Goal: Navigation & Orientation: Find specific page/section

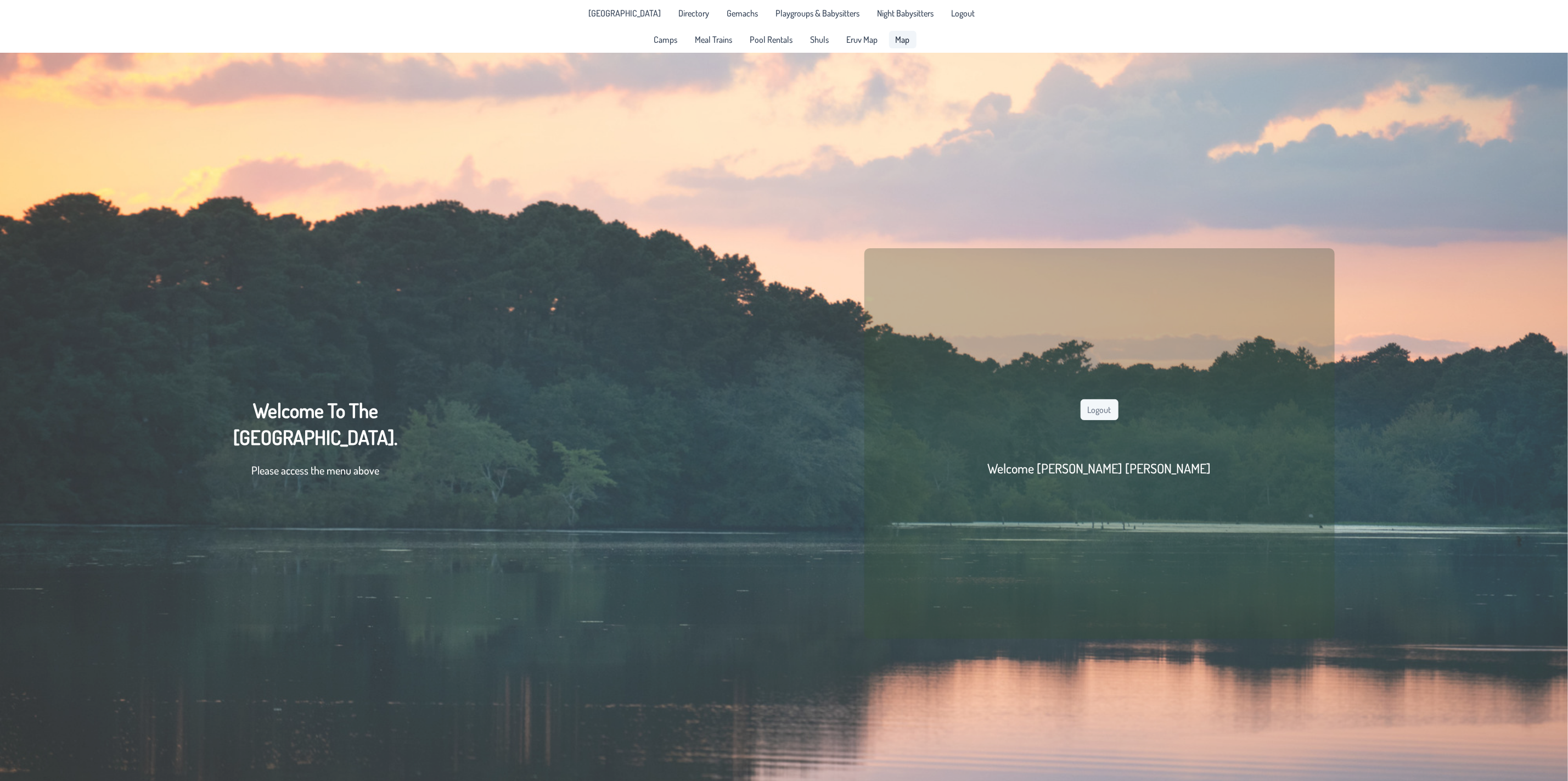
click at [899, 33] on link "Map" at bounding box center [903, 39] width 28 height 18
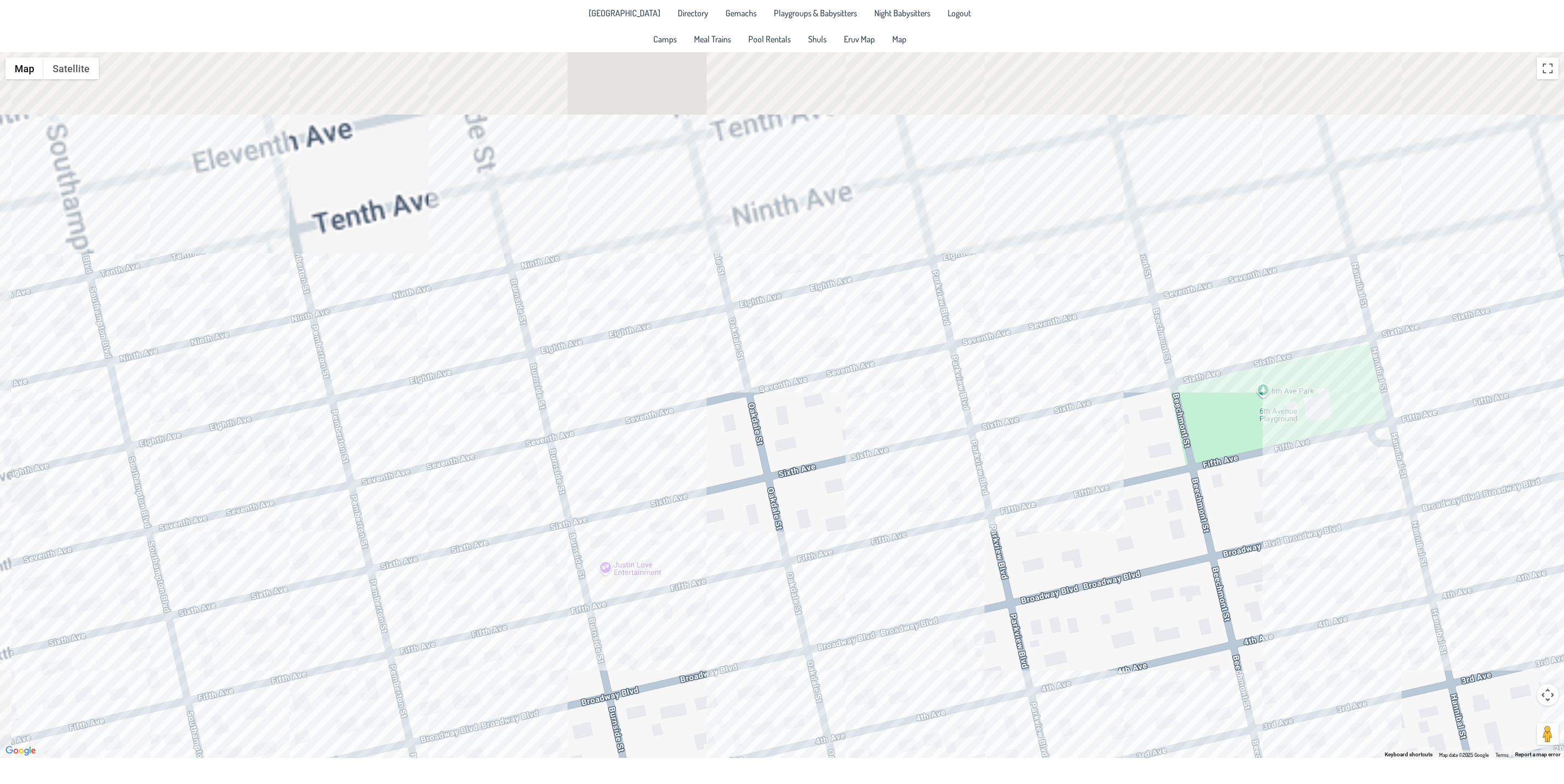
drag, startPoint x: 563, startPoint y: 106, endPoint x: 717, endPoint y: 696, distance: 609.8
click at [717, 696] on div at bounding box center [782, 405] width 1564 height 706
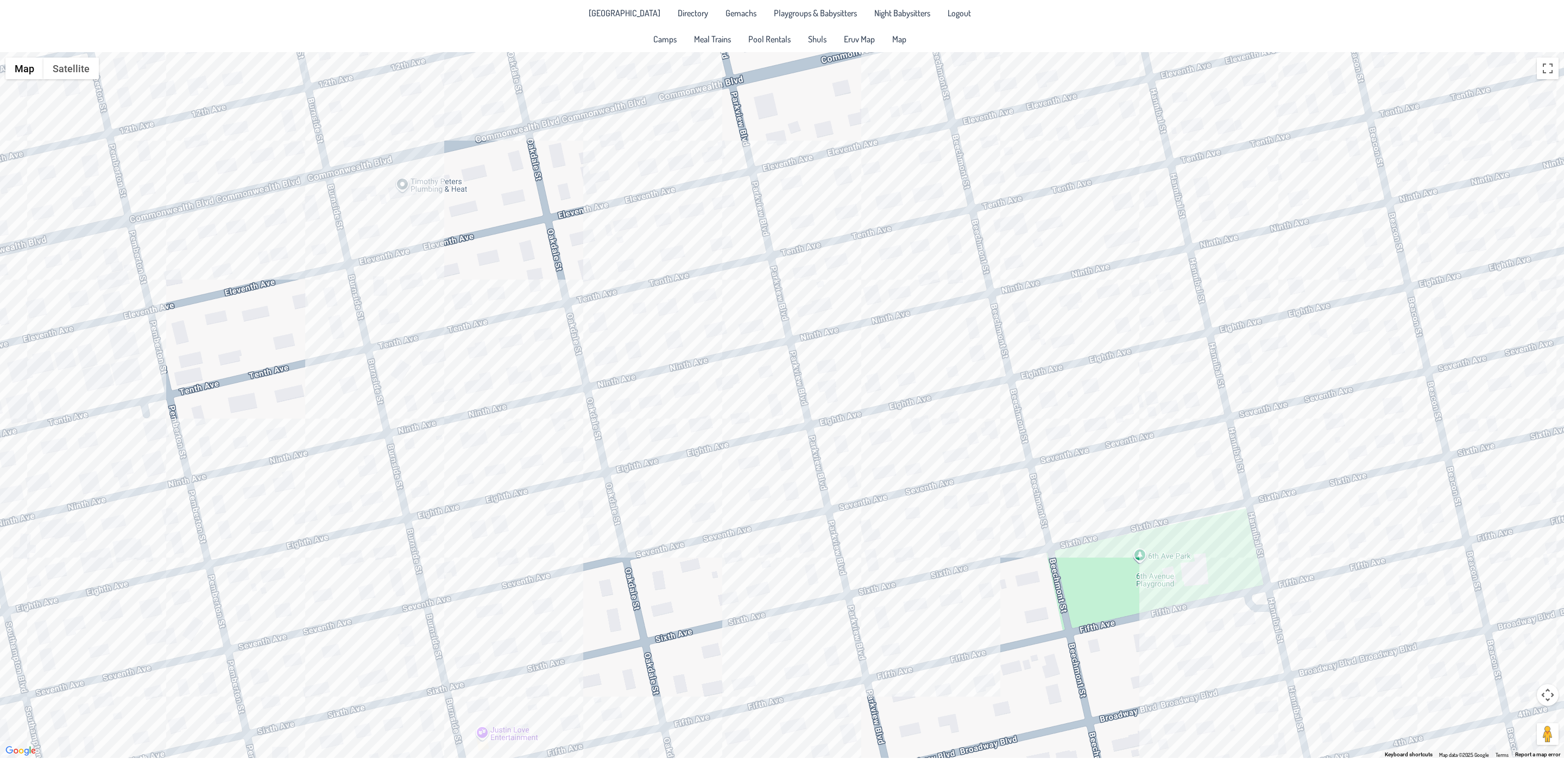
drag, startPoint x: 756, startPoint y: 484, endPoint x: 727, endPoint y: 573, distance: 93.6
click at [623, 634] on div at bounding box center [782, 405] width 1564 height 706
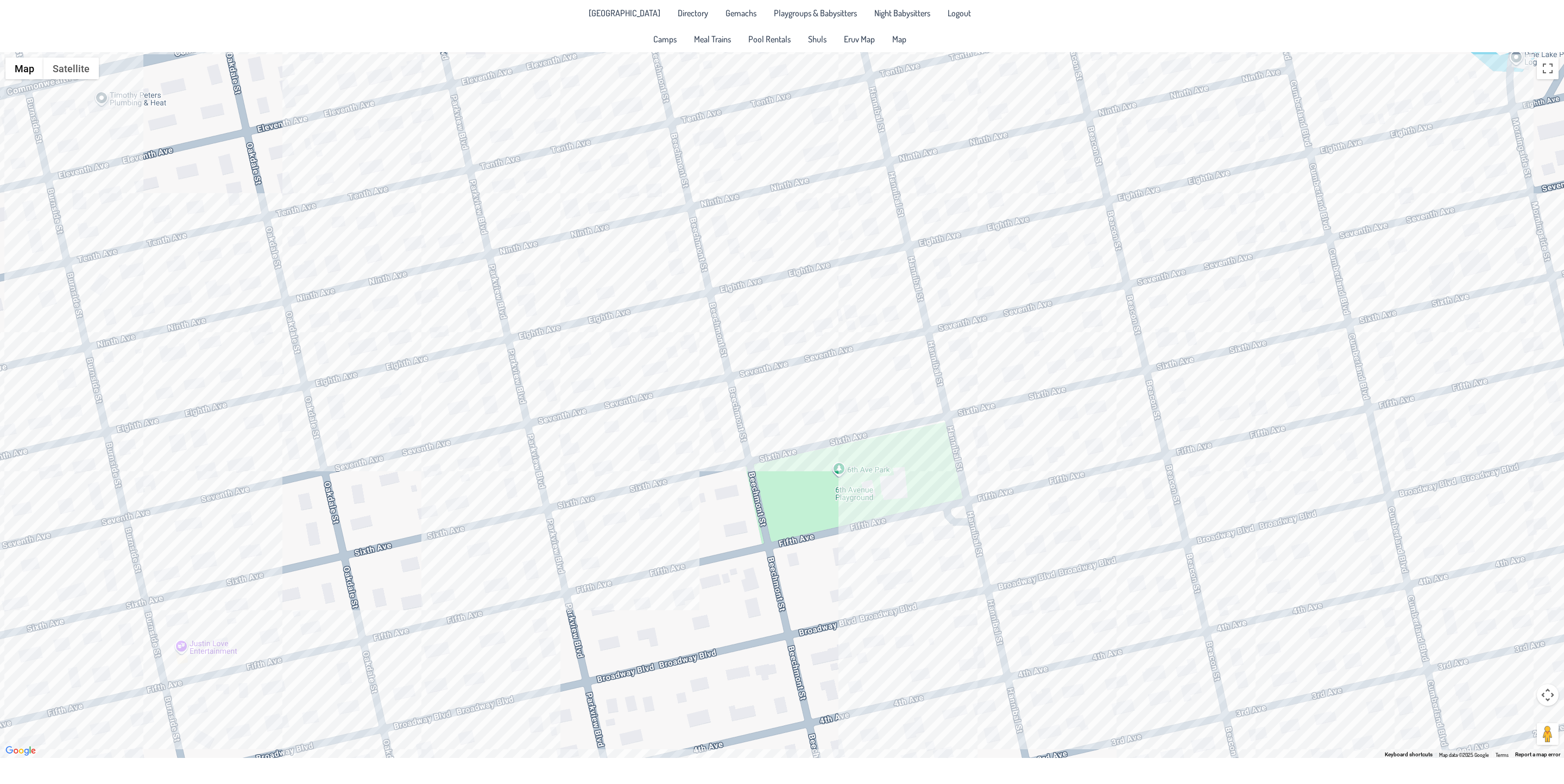
drag, startPoint x: 714, startPoint y: 544, endPoint x: 407, endPoint y: 456, distance: 319.4
click at [407, 456] on div at bounding box center [782, 405] width 1564 height 706
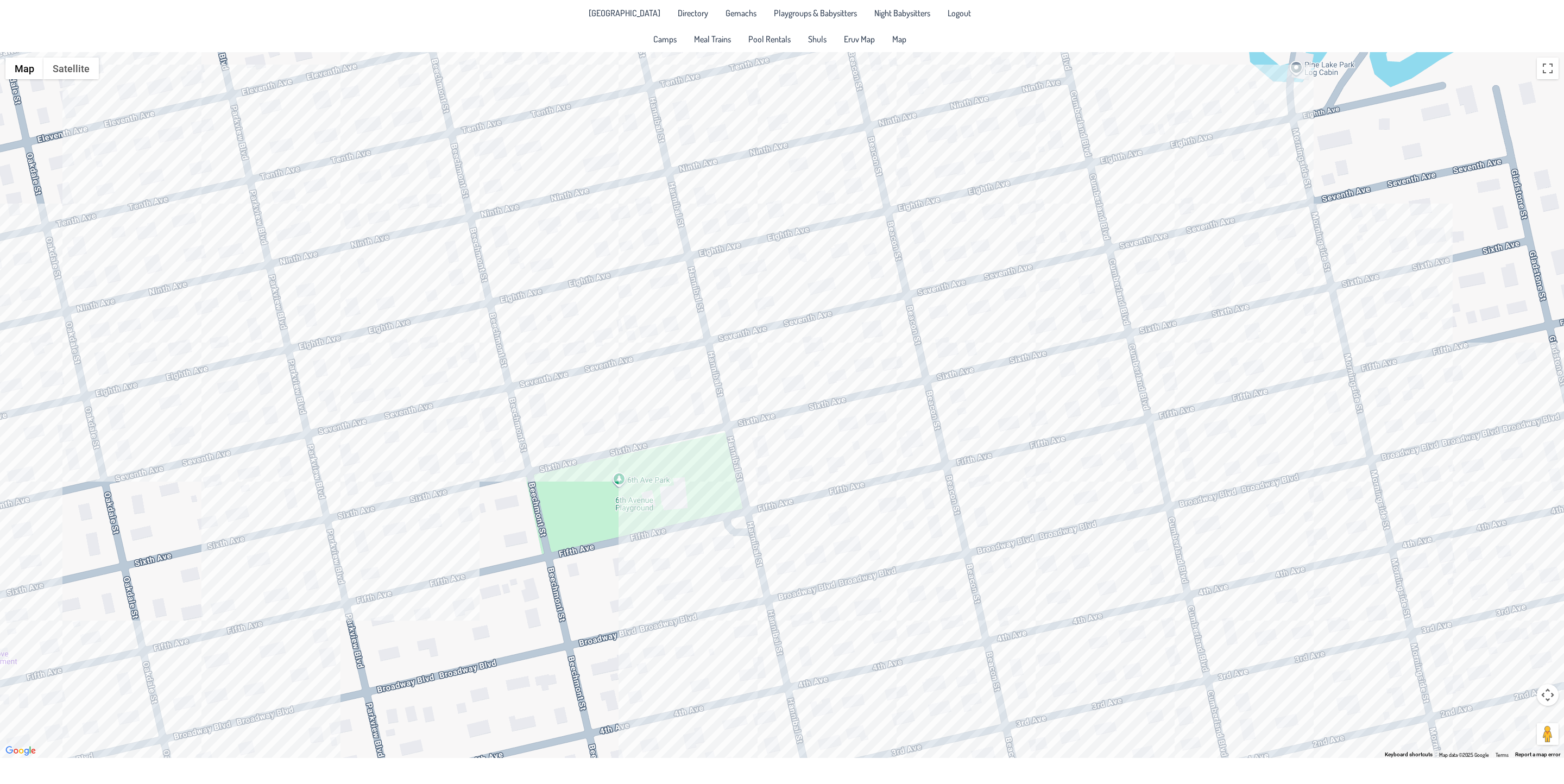
drag, startPoint x: 1289, startPoint y: 522, endPoint x: 1067, endPoint y: 533, distance: 222.3
click at [1067, 533] on div at bounding box center [782, 405] width 1564 height 706
click at [776, 536] on div at bounding box center [782, 405] width 1564 height 706
click at [954, 625] on div "Don & [PERSON_NAME] [STREET_ADDRESS]" at bounding box center [782, 405] width 1564 height 706
click at [471, 430] on div "[PERSON_NAME] & [PERSON_NAME] [STREET_ADDRESS]" at bounding box center [782, 405] width 1564 height 706
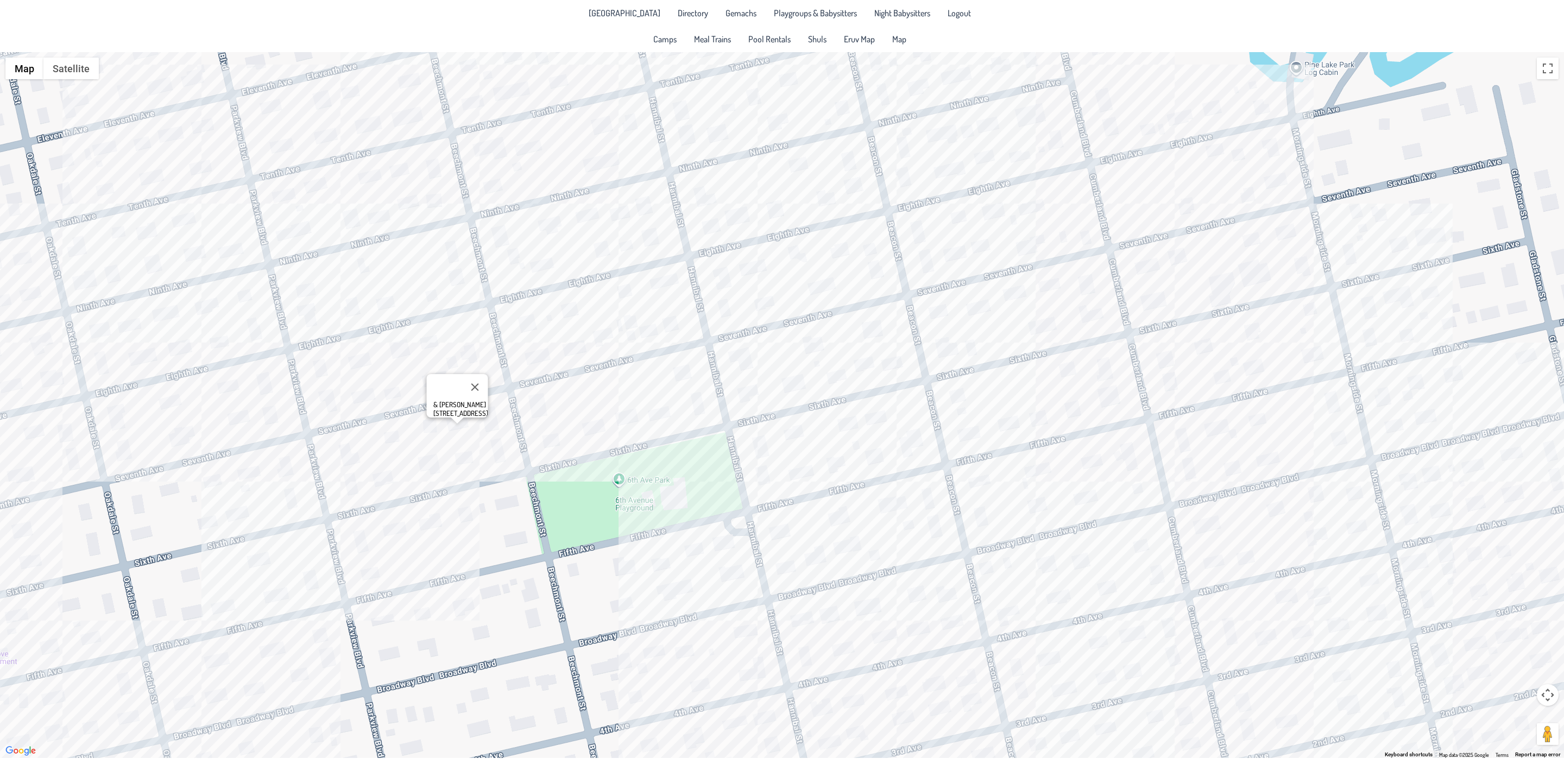
click at [502, 414] on div "& [PERSON_NAME] [STREET_ADDRESS]" at bounding box center [782, 405] width 1564 height 706
click at [369, 578] on div "[PERSON_NAME] & [PERSON_NAME] [STREET_ADDRESS]" at bounding box center [782, 405] width 1564 height 706
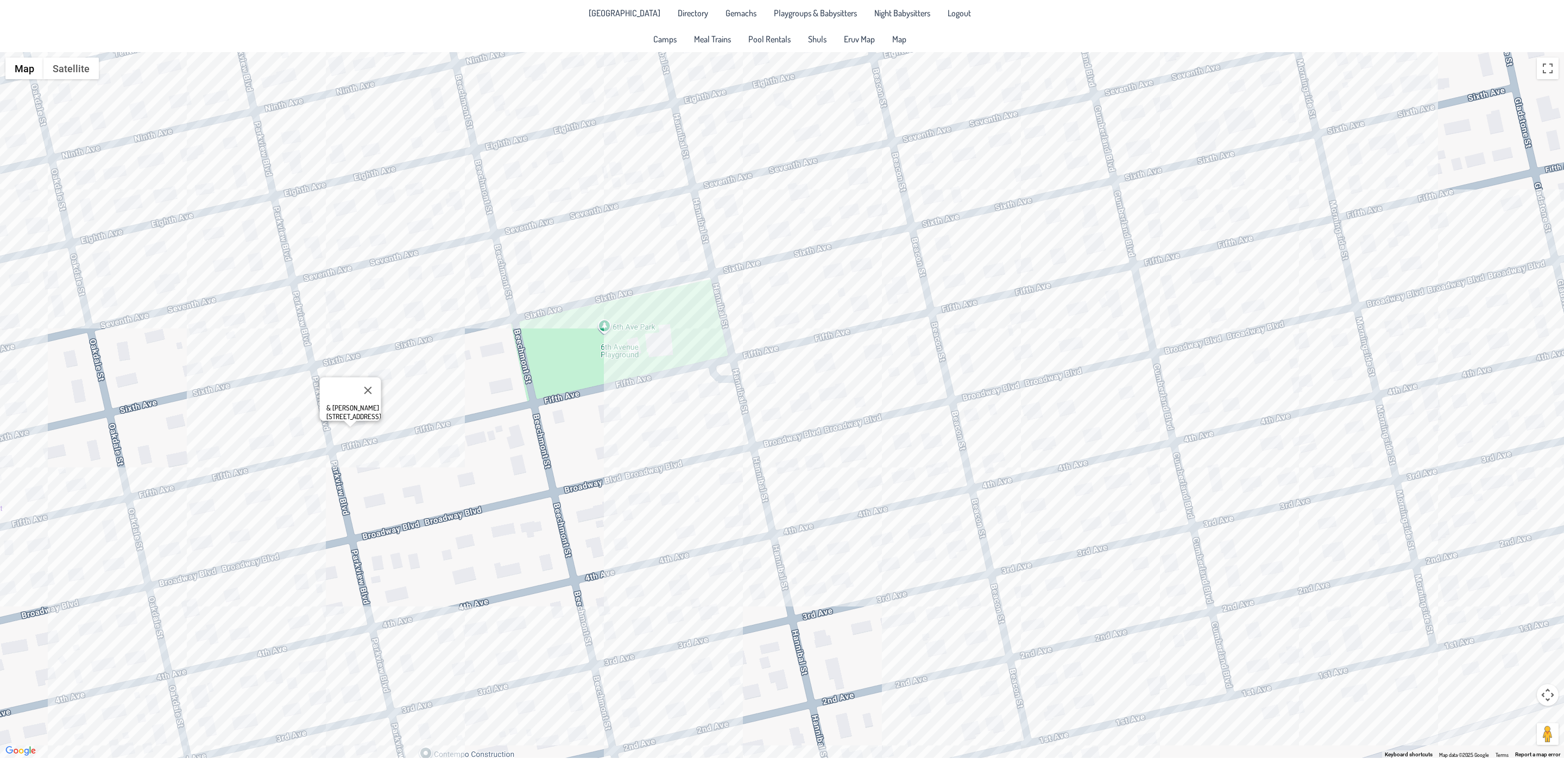
drag, startPoint x: 512, startPoint y: 637, endPoint x: 497, endPoint y: 481, distance: 156.7
click at [497, 481] on div "& [PERSON_NAME] [STREET_ADDRESS]" at bounding box center [782, 405] width 1564 height 706
click at [636, 689] on div "& [PERSON_NAME] [STREET_ADDRESS]" at bounding box center [782, 405] width 1564 height 706
click at [683, 601] on div "[PERSON_NAME] & [PERSON_NAME] [STREET_ADDRESS]" at bounding box center [782, 405] width 1564 height 706
click at [661, 673] on div "[PERSON_NAME] & [PERSON_NAME] [STREET_ADDRESS]" at bounding box center [782, 405] width 1564 height 706
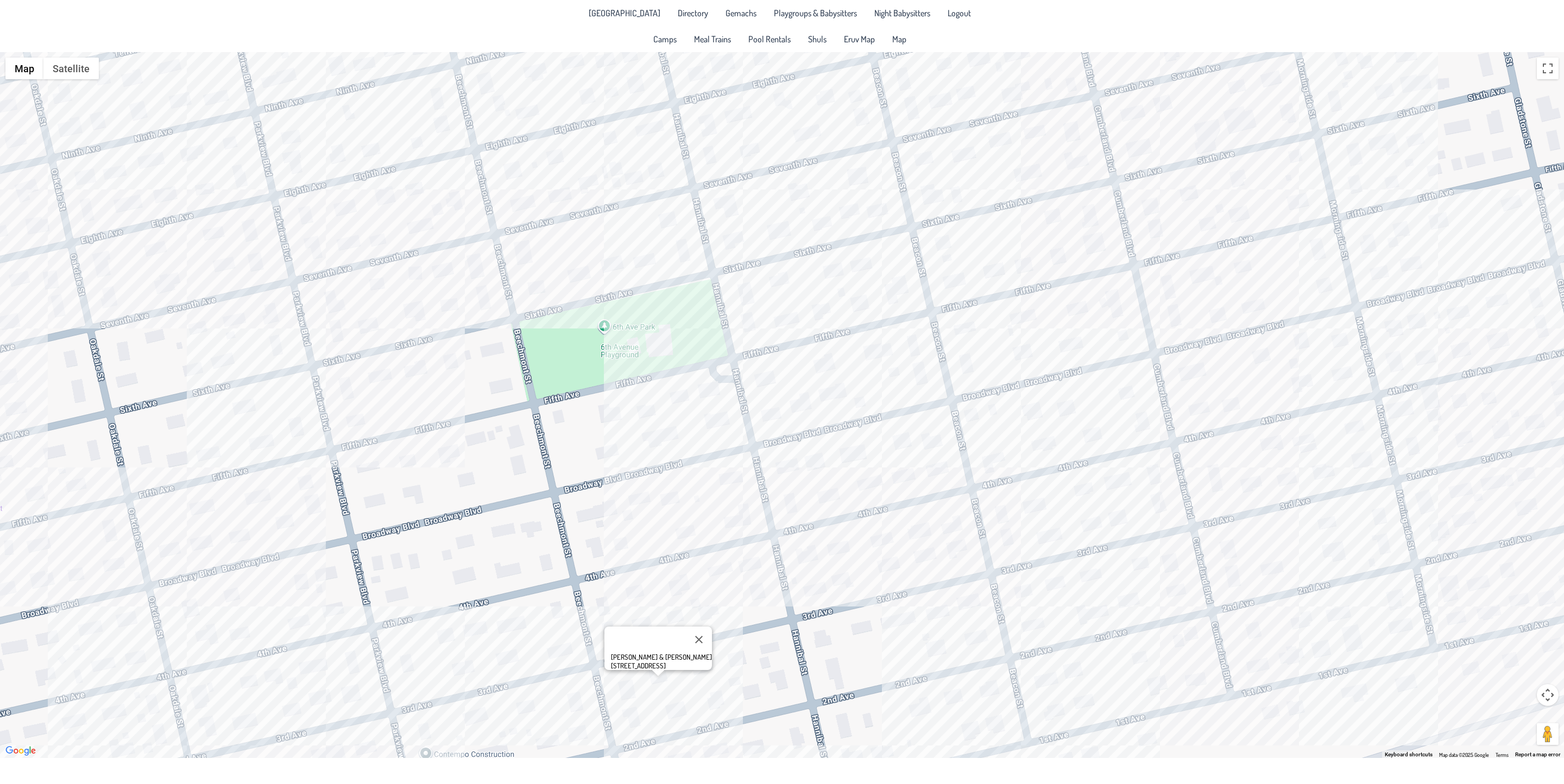
click at [624, 691] on div "[PERSON_NAME] & [PERSON_NAME] [STREET_ADDRESS]" at bounding box center [782, 405] width 1564 height 706
click at [583, 712] on div "[PERSON_NAME] & [PERSON_NAME] [STREET_ADDRESS]" at bounding box center [782, 405] width 1564 height 706
click at [636, 691] on div "[PERSON_NAME] & [PERSON_NAME] [STREET_ADDRESS]" at bounding box center [782, 405] width 1564 height 706
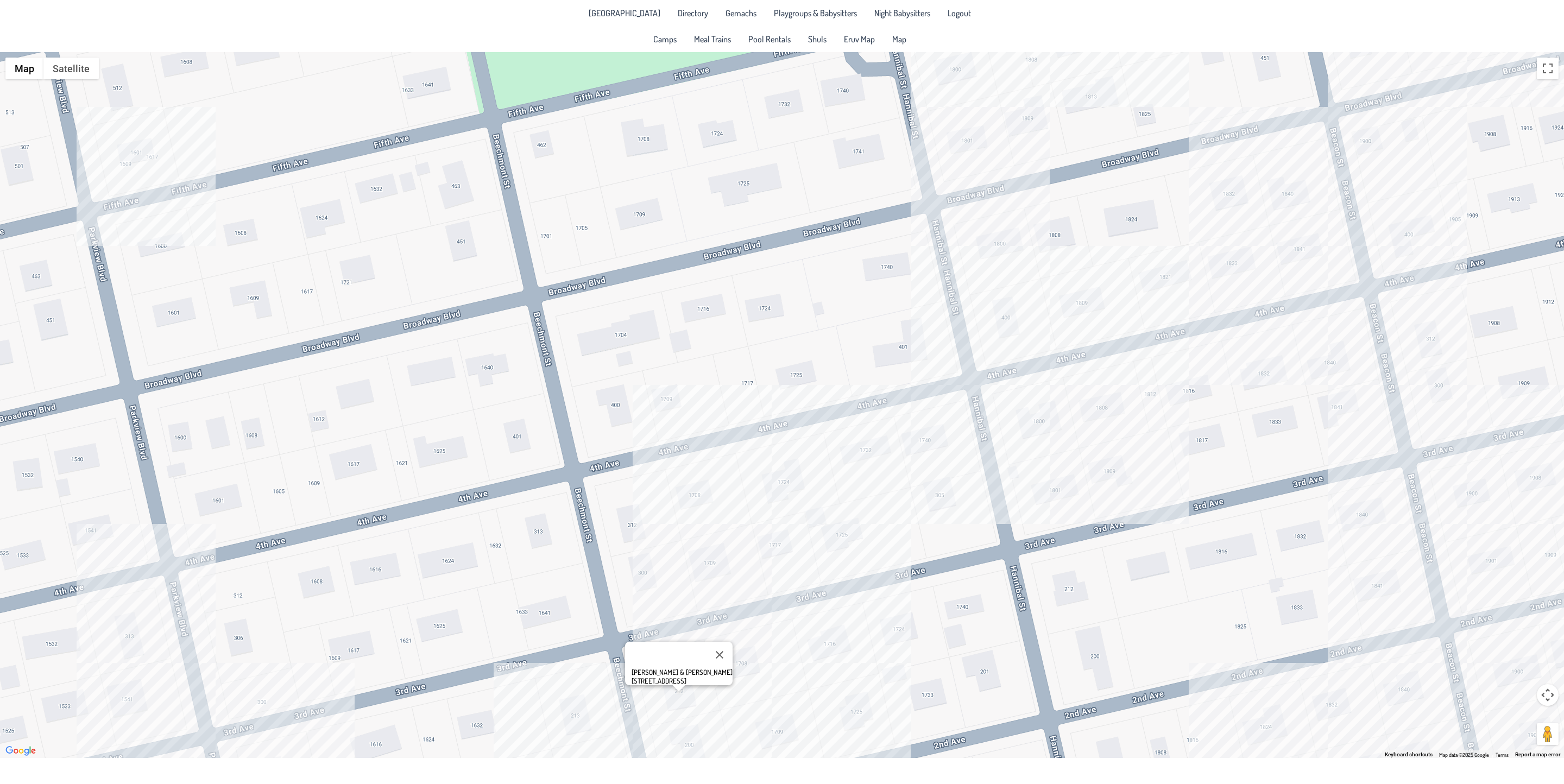
click at [572, 713] on div "[PERSON_NAME] & [PERSON_NAME] [STREET_ADDRESS]" at bounding box center [782, 405] width 1564 height 706
click at [685, 689] on div "[PERSON_NAME] & [PERSON_NAME] [STREET_ADDRESS]" at bounding box center [782, 405] width 1564 height 706
click at [135, 702] on div "[PERSON_NAME] & [PERSON_NAME] [STREET_ADDRESS]" at bounding box center [782, 405] width 1564 height 706
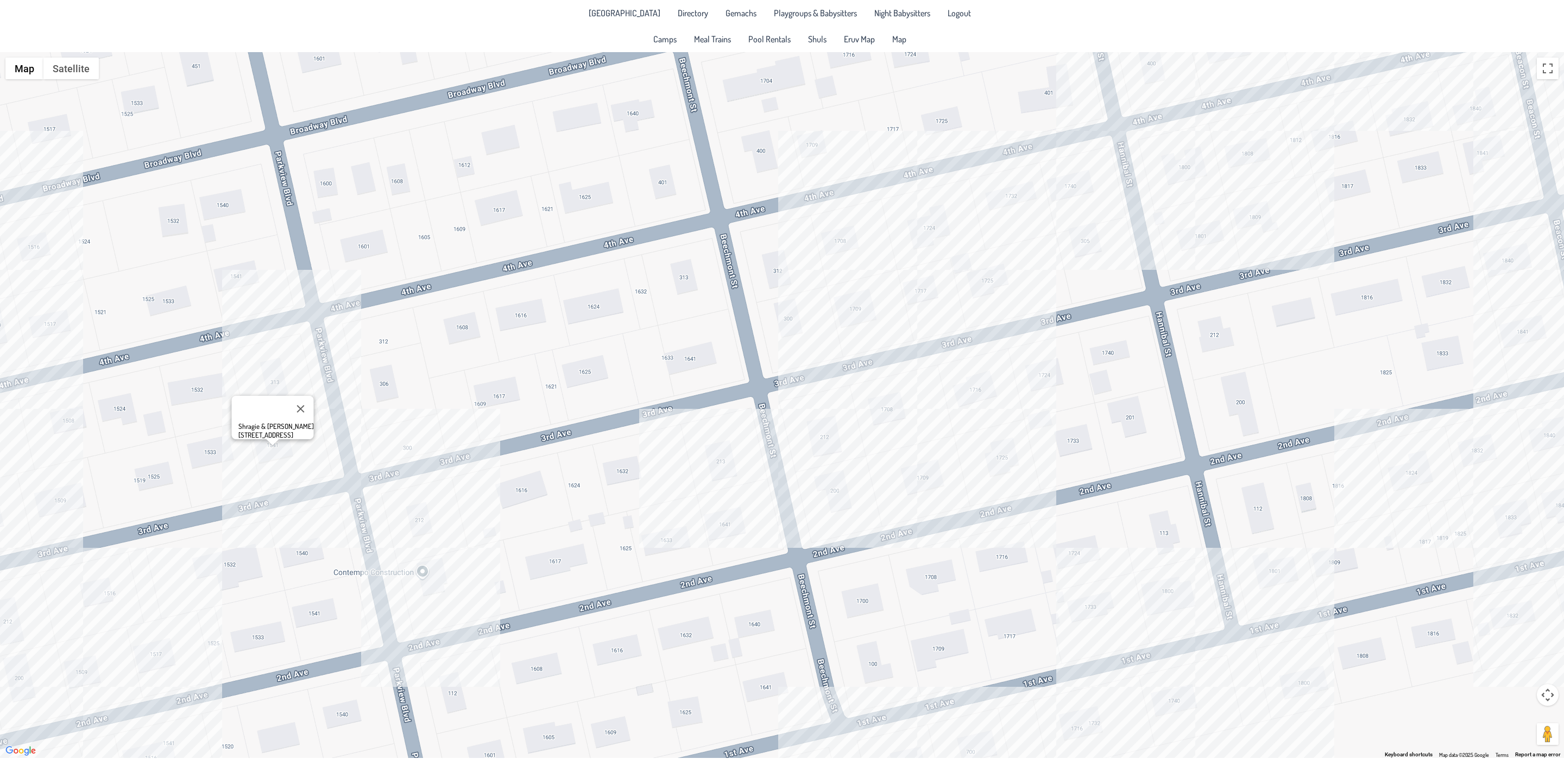
drag, startPoint x: 409, startPoint y: 689, endPoint x: 558, endPoint y: 431, distance: 297.9
click at [558, 431] on div "Shragie & [PERSON_NAME] [STREET_ADDRESS]" at bounding box center [782, 405] width 1564 height 706
click at [83, 669] on div "Shragie & [PERSON_NAME] [STREET_ADDRESS]" at bounding box center [782, 405] width 1564 height 706
click at [146, 670] on div "Pinny & [PERSON_NAME] [STREET_ADDRESS]" at bounding box center [782, 405] width 1564 height 706
click at [98, 588] on div "[PERSON_NAME] & [PERSON_NAME] [STREET_ADDRESS]" at bounding box center [782, 405] width 1564 height 706
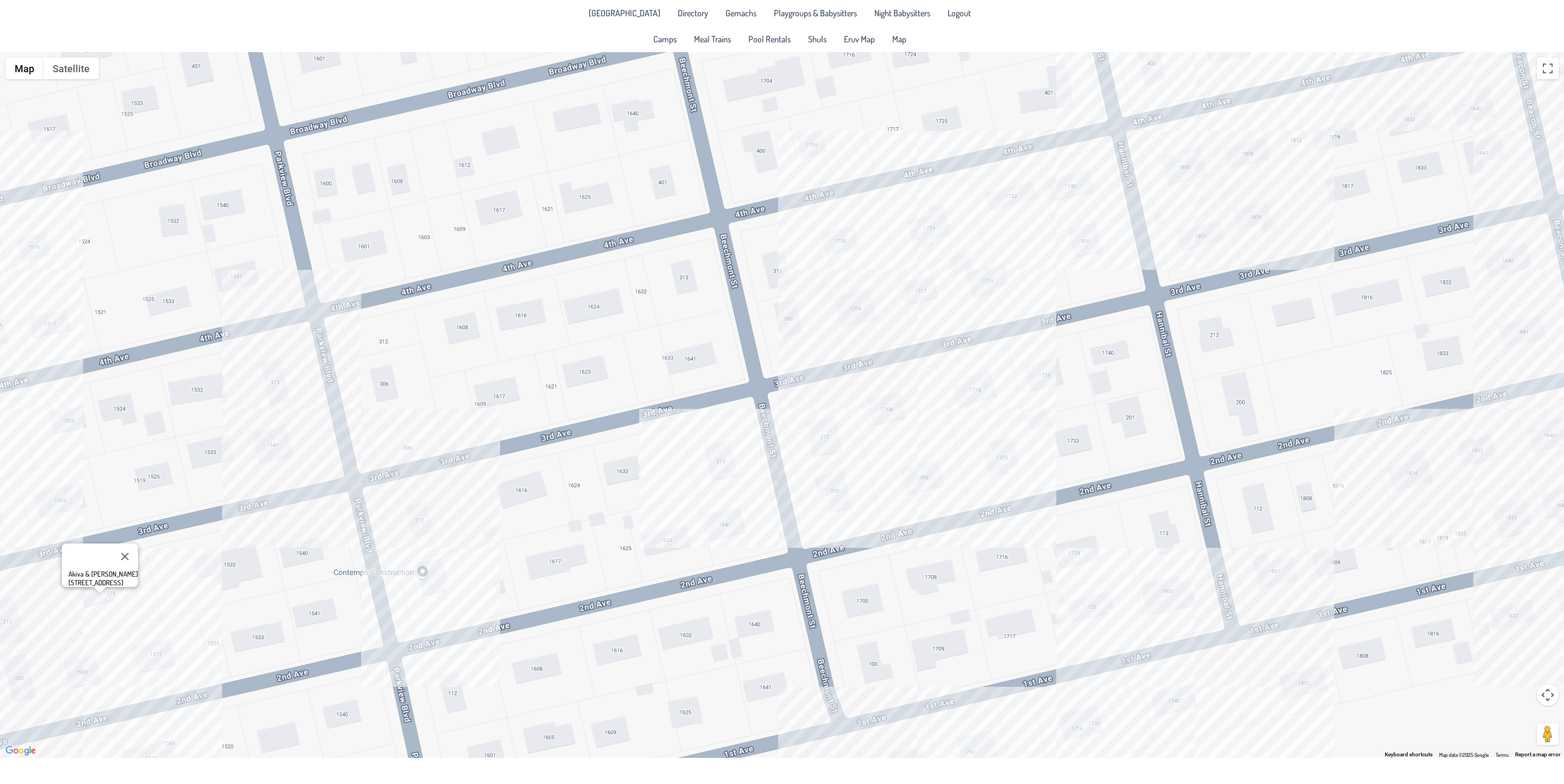
click at [439, 584] on div "Akiva & [PERSON_NAME] [STREET_ADDRESS]" at bounding box center [782, 405] width 1564 height 706
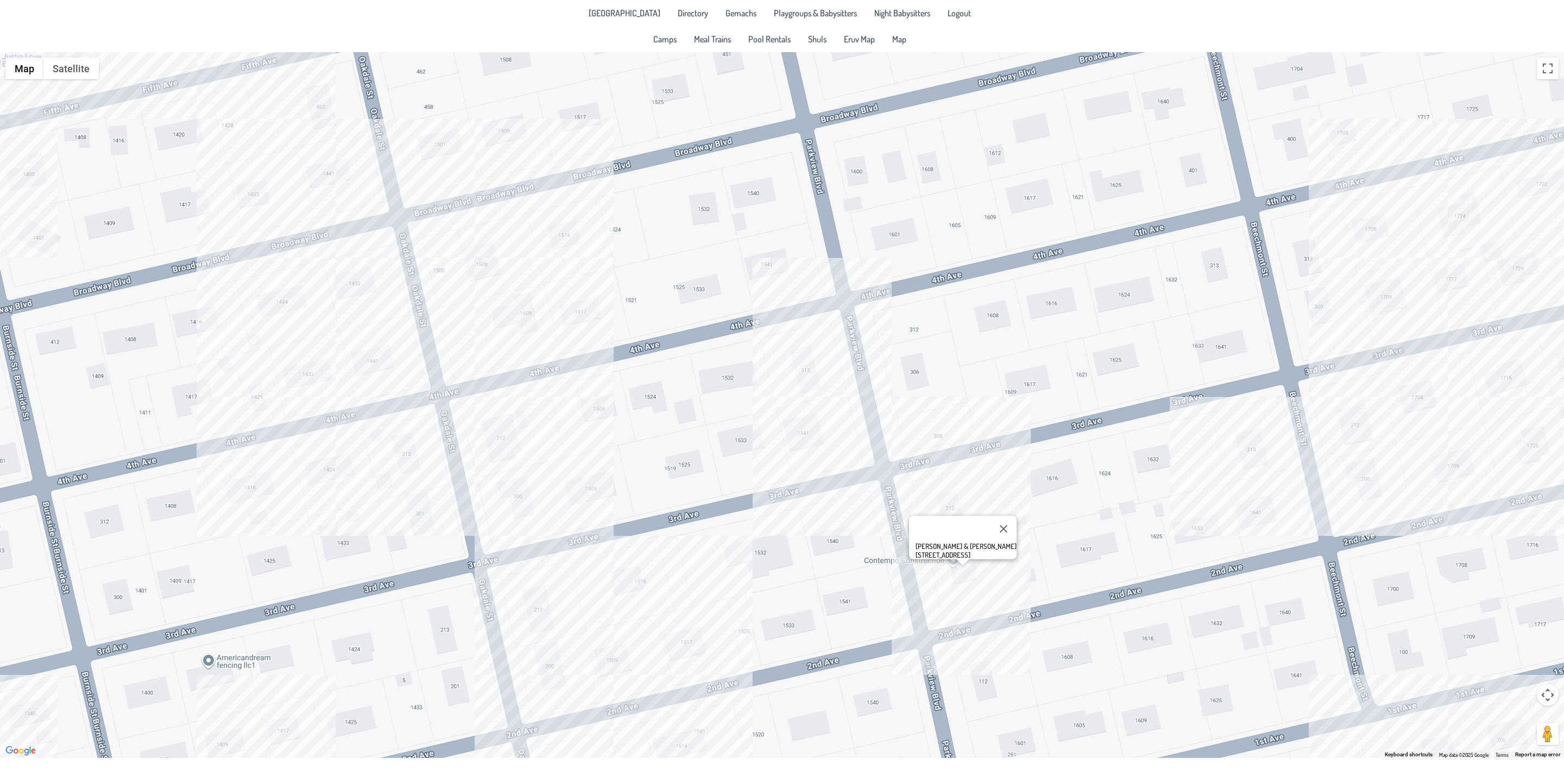
drag, startPoint x: 274, startPoint y: 624, endPoint x: 807, endPoint y: 612, distance: 533.1
click at [807, 612] on div "[PERSON_NAME] & [PERSON_NAME] [STREET_ADDRESS]" at bounding box center [782, 405] width 1564 height 706
click at [383, 356] on div "[PERSON_NAME] & [PERSON_NAME] [STREET_ADDRESS]" at bounding box center [782, 405] width 1564 height 706
click at [342, 498] on div "[PERSON_NAME] & [PERSON_NAME] [STREET_ADDRESS]" at bounding box center [782, 405] width 1564 height 706
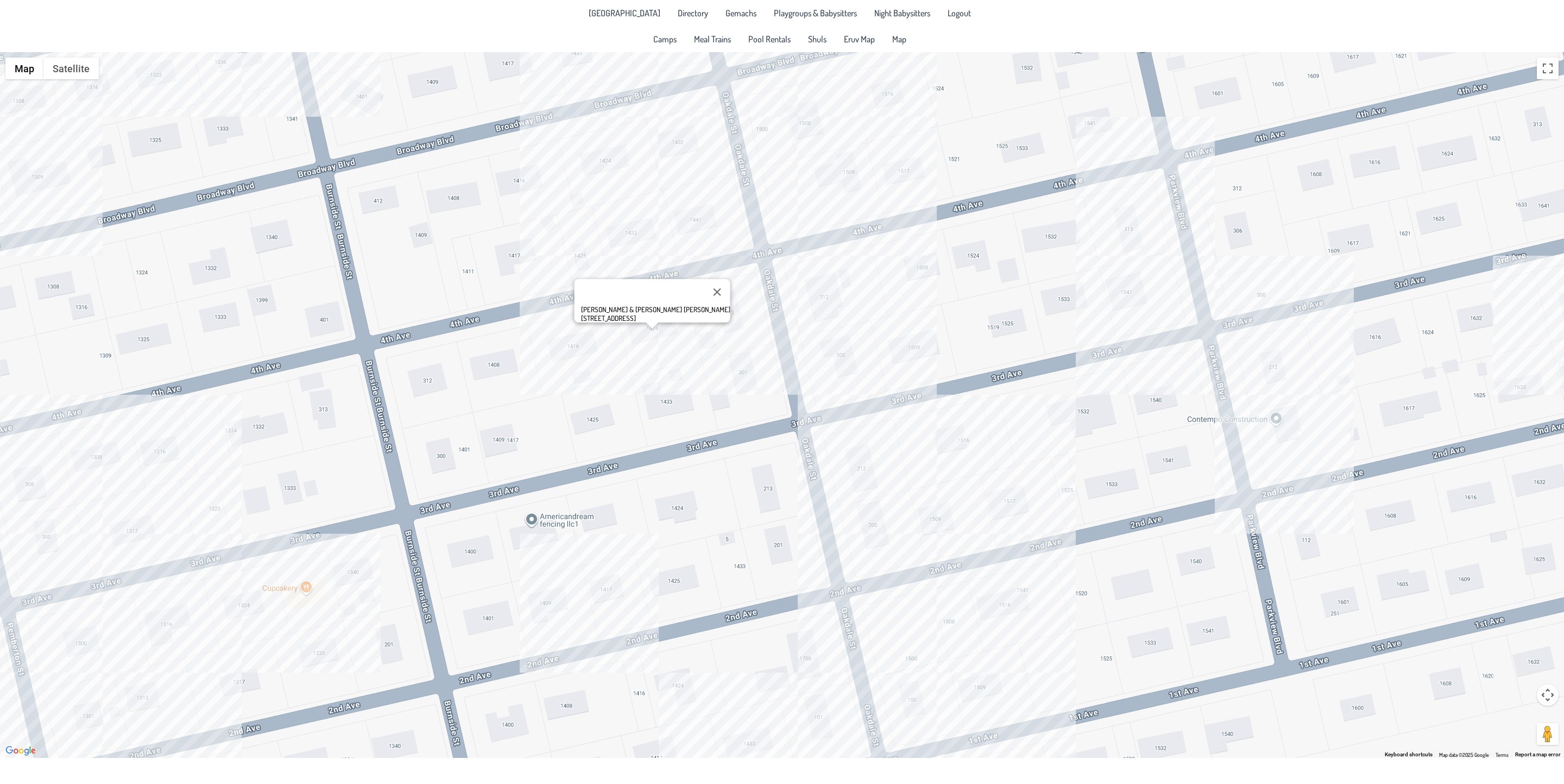
drag, startPoint x: 315, startPoint y: 596, endPoint x: 639, endPoint y: 455, distance: 353.4
click at [639, 455] on div "[PERSON_NAME] & [PERSON_NAME] [PERSON_NAME] [STREET_ADDRESS]" at bounding box center [782, 405] width 1564 height 706
click at [95, 462] on div "[PERSON_NAME] & [PERSON_NAME] [PERSON_NAME] [STREET_ADDRESS]" at bounding box center [782, 405] width 1564 height 706
click at [98, 660] on div "& [PERSON_NAME] [STREET_ADDRESS]" at bounding box center [782, 405] width 1564 height 706
click at [313, 610] on div "[PERSON_NAME] & [PERSON_NAME] [STREET_ADDRESS]" at bounding box center [782, 405] width 1564 height 706
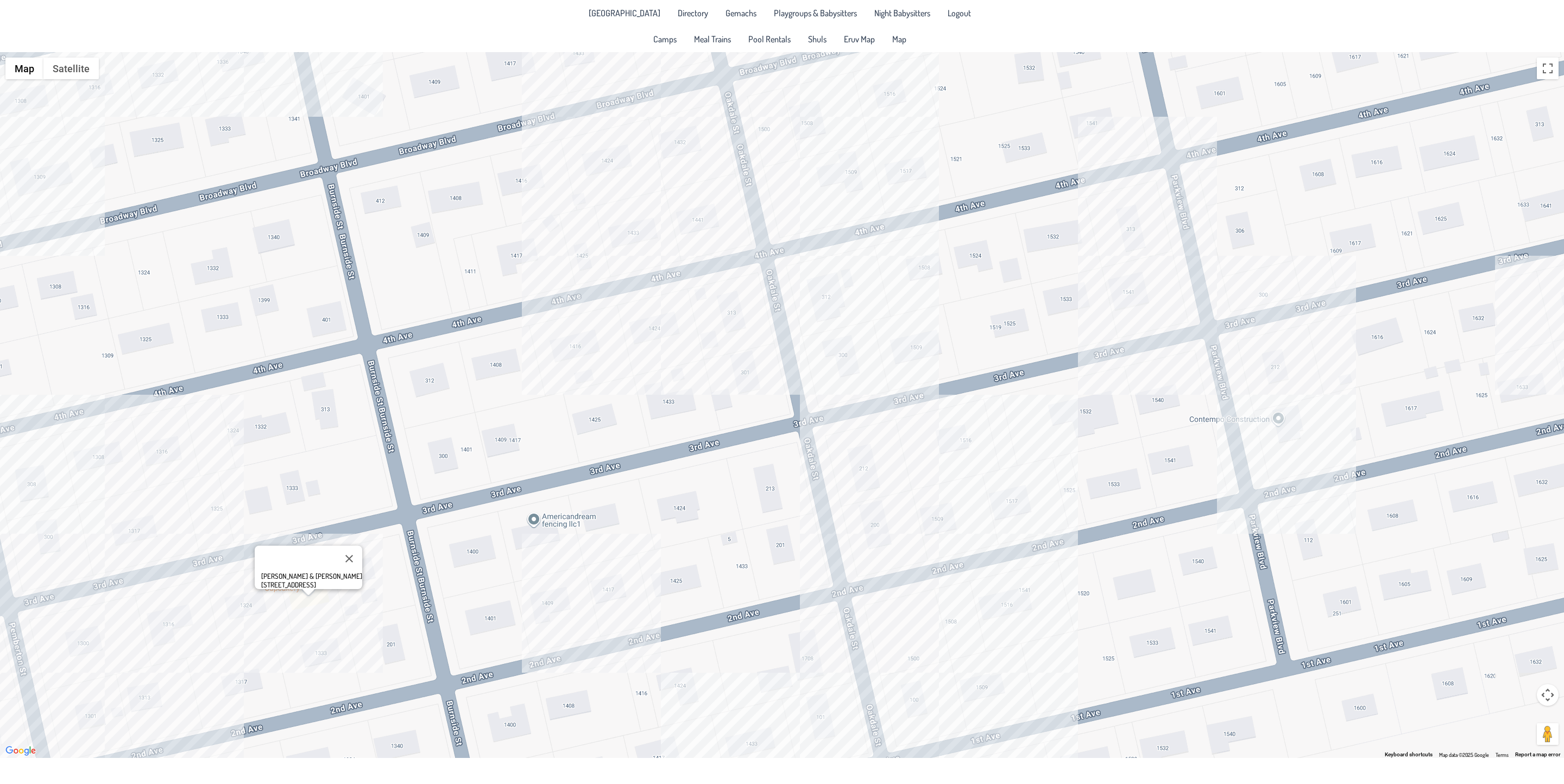
click at [632, 582] on div "[PERSON_NAME] & [PERSON_NAME] [STREET_ADDRESS]" at bounding box center [782, 405] width 1564 height 706
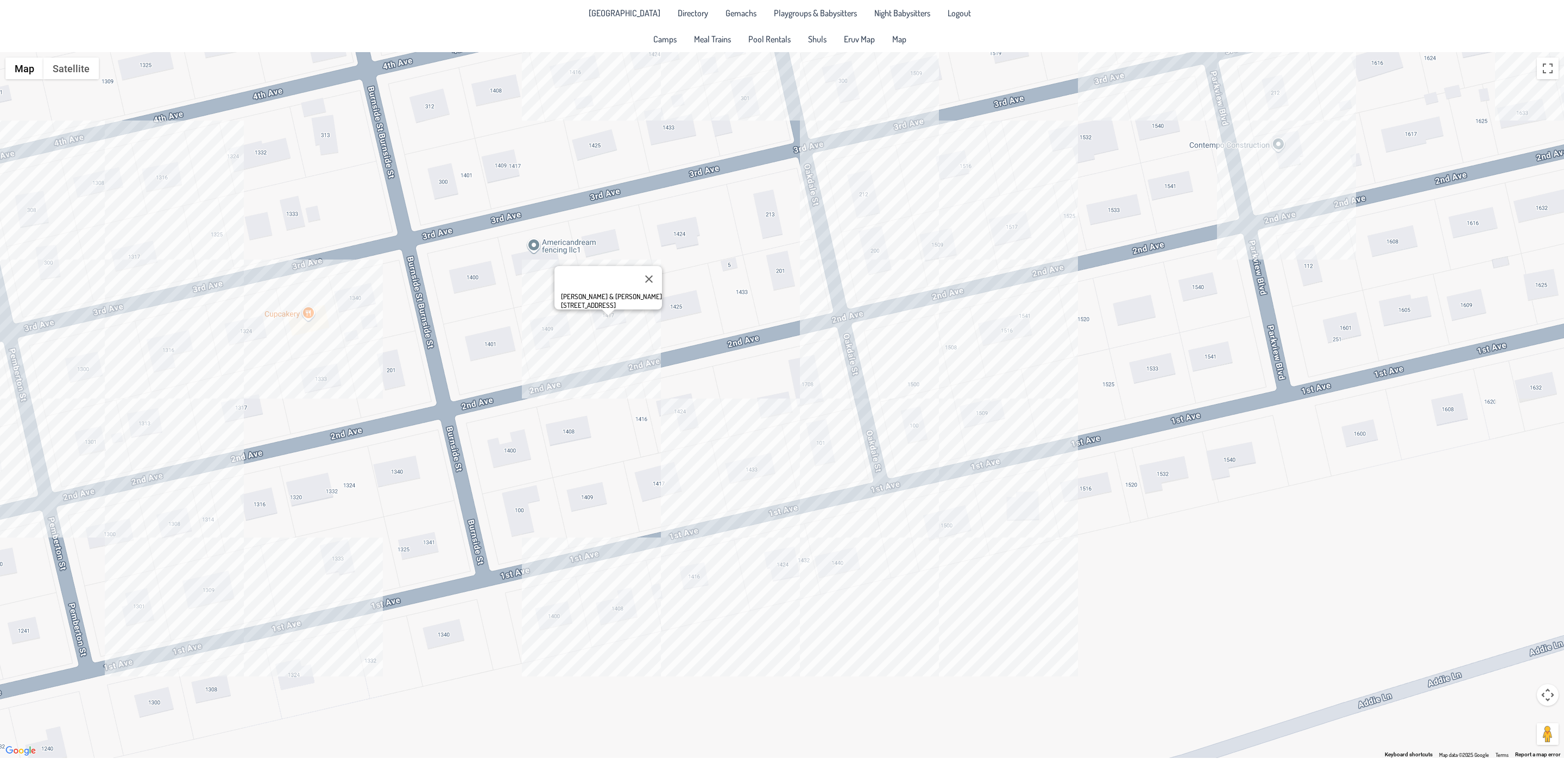
drag, startPoint x: 929, startPoint y: 564, endPoint x: 930, endPoint y: 285, distance: 279.0
click at [930, 285] on div "[PERSON_NAME] & [PERSON_NAME] [STREET_ADDRESS]" at bounding box center [782, 405] width 1564 height 706
click at [163, 530] on div "[PERSON_NAME] & [PERSON_NAME] [STREET_ADDRESS]" at bounding box center [782, 405] width 1564 height 706
click at [199, 581] on div "[PERSON_NAME] & [PERSON_NAME] [STREET_ADDRESS]" at bounding box center [782, 405] width 1564 height 706
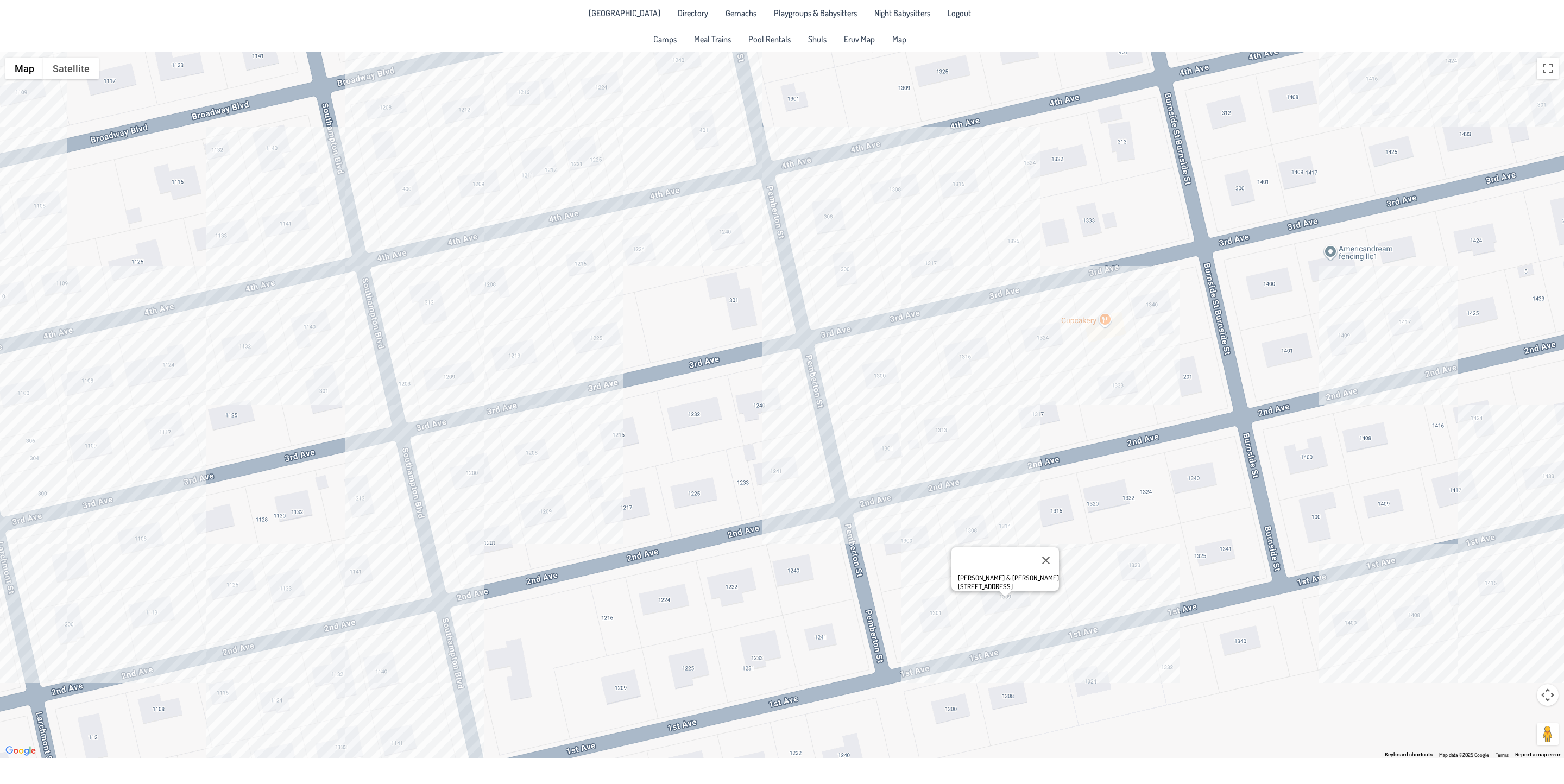
drag, startPoint x: 163, startPoint y: 405, endPoint x: 914, endPoint y: 421, distance: 751.2
click at [970, 412] on div "[PERSON_NAME] & [PERSON_NAME] [STREET_ADDRESS]" at bounding box center [782, 405] width 1564 height 706
click at [280, 699] on div "[PERSON_NAME] & [PERSON_NAME] [STREET_ADDRESS]" at bounding box center [782, 405] width 1564 height 706
click at [50, 630] on div "[PERSON_NAME] & [PERSON_NAME] 1124 2nd. Ave." at bounding box center [782, 405] width 1564 height 706
click at [284, 589] on div "[PERSON_NAME] & [PERSON_NAME] [STREET_ADDRESS]" at bounding box center [782, 405] width 1564 height 706
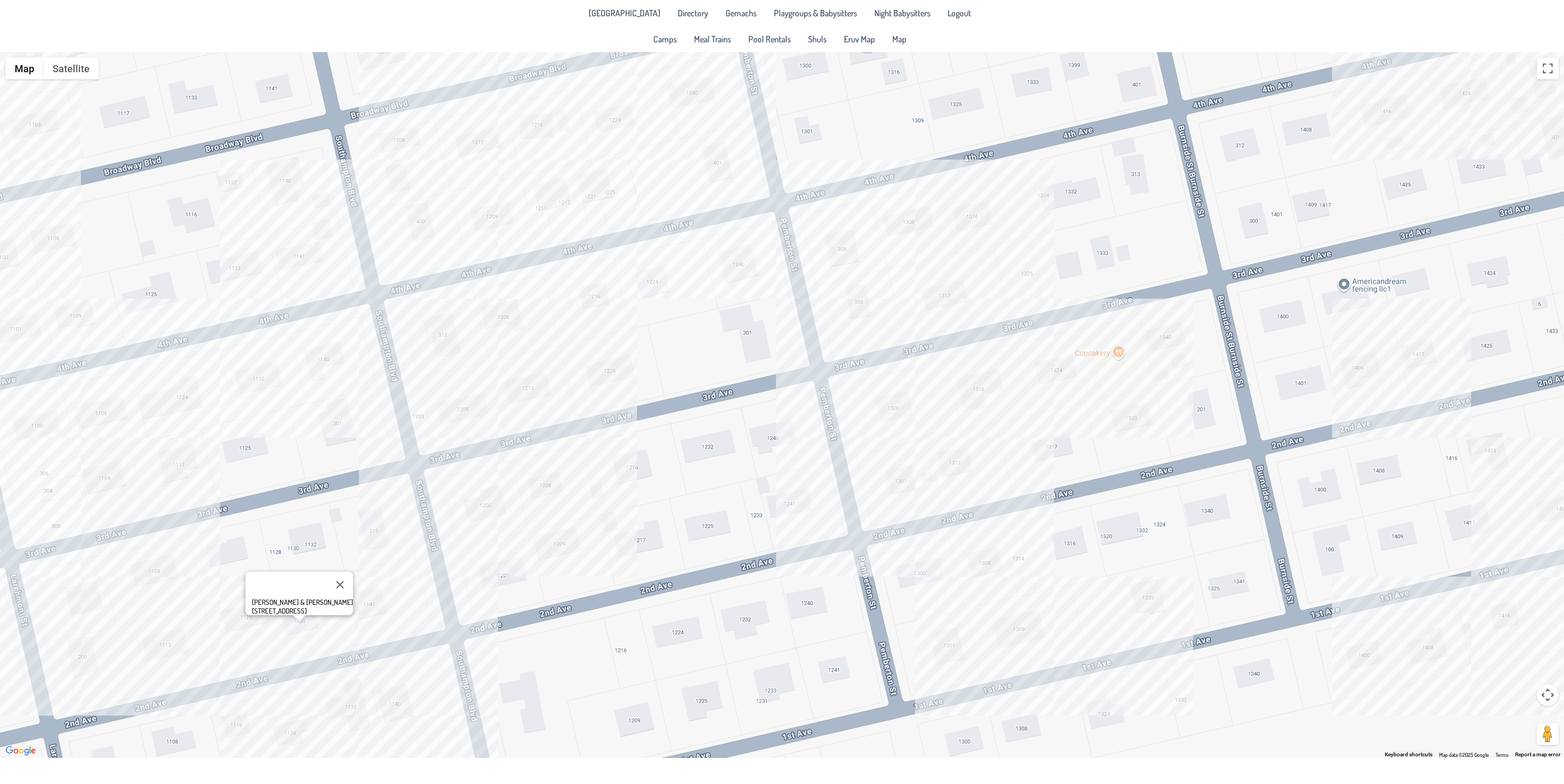
drag, startPoint x: 186, startPoint y: 501, endPoint x: 197, endPoint y: 535, distance: 35.7
click at [197, 535] on div "[PERSON_NAME] & [PERSON_NAME] [STREET_ADDRESS]" at bounding box center [782, 405] width 1564 height 706
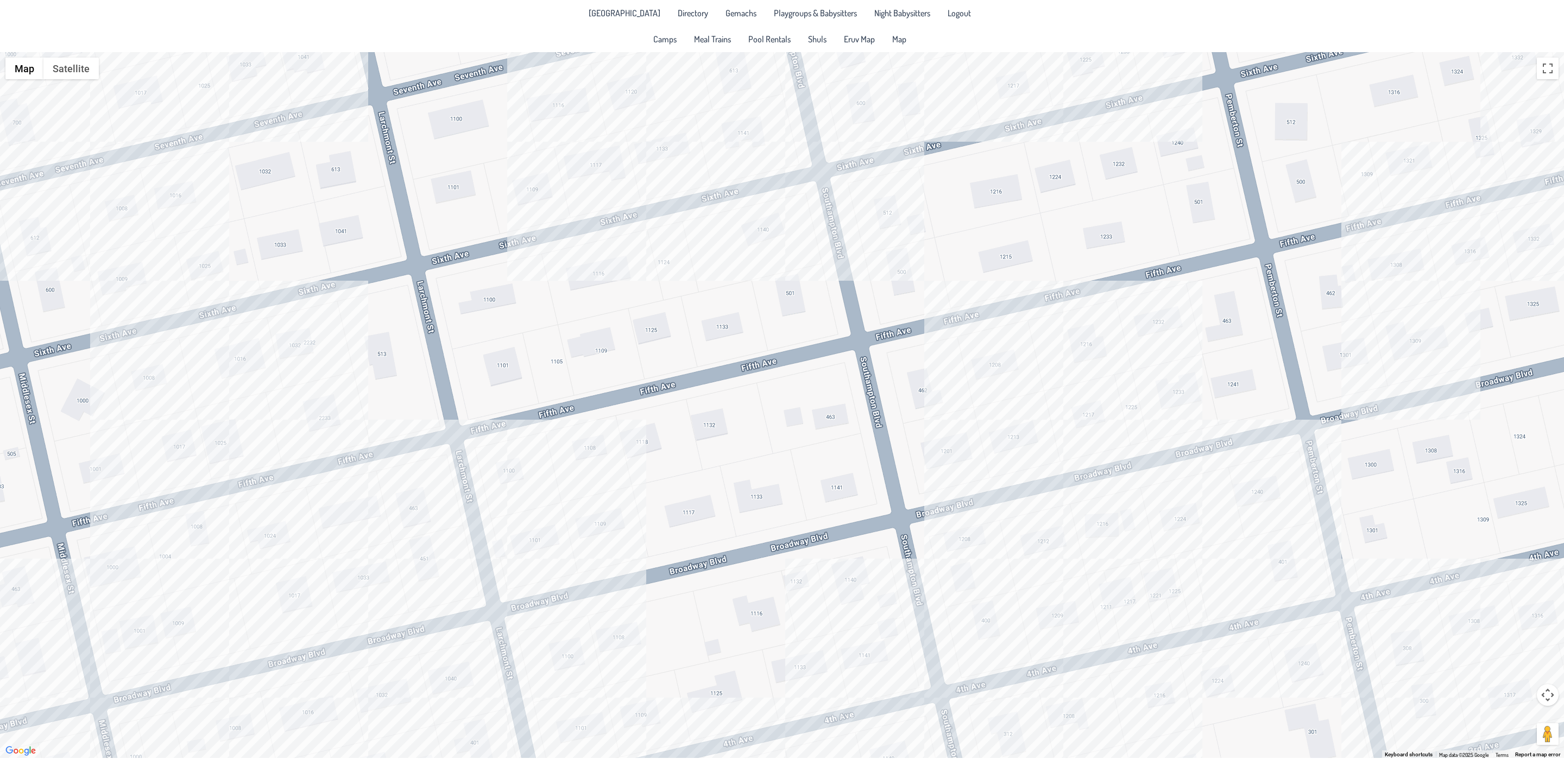
drag, startPoint x: 238, startPoint y: 340, endPoint x: 631, endPoint y: 665, distance: 510.0
click at [801, 738] on div "[PERSON_NAME] & [PERSON_NAME] [STREET_ADDRESS]" at bounding box center [782, 405] width 1564 height 706
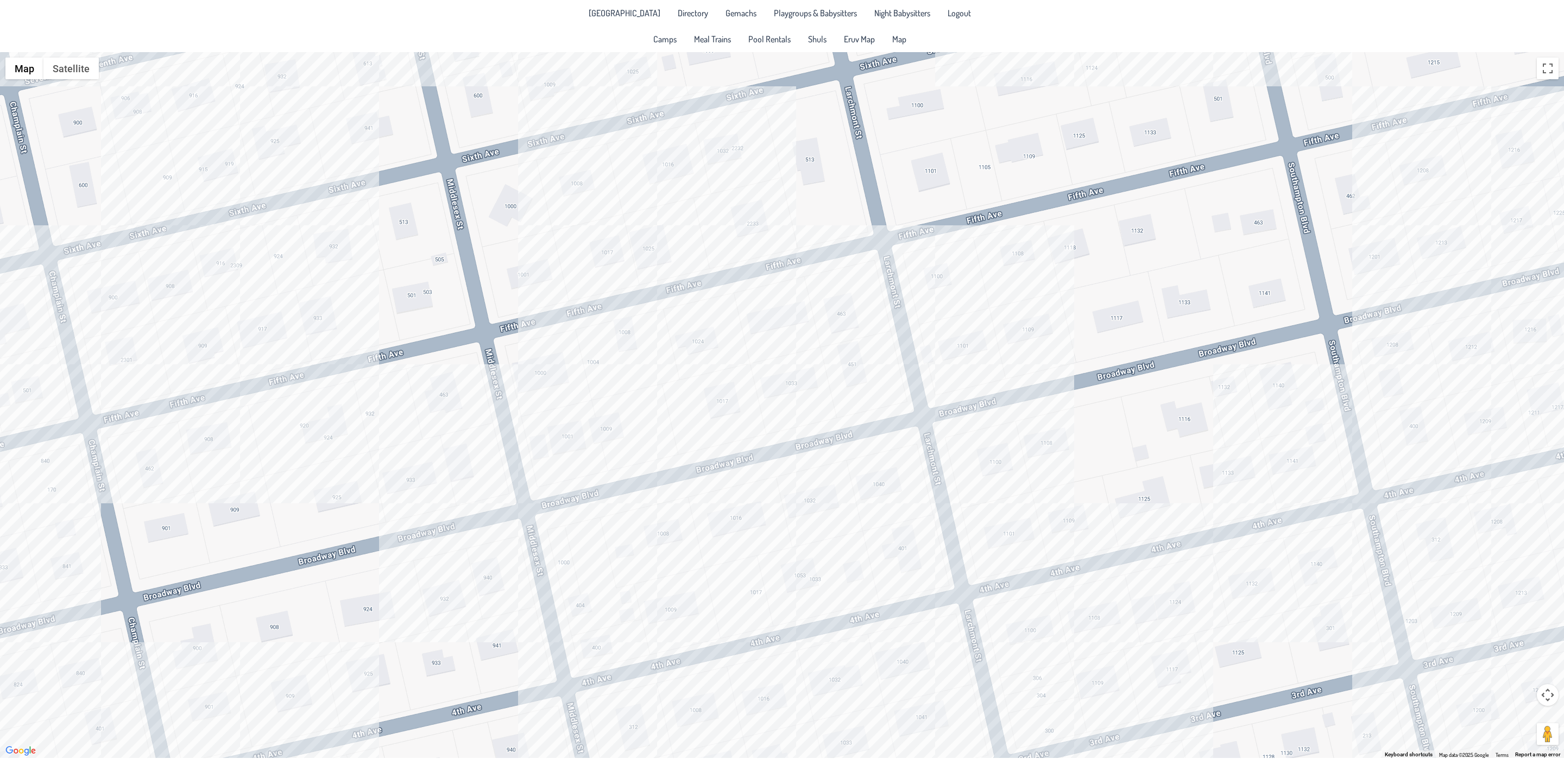
drag, startPoint x: 135, startPoint y: 587, endPoint x: 571, endPoint y: 419, distance: 467.2
click at [571, 419] on div "[PERSON_NAME] & [PERSON_NAME] [STREET_ADDRESS]" at bounding box center [782, 405] width 1564 height 706
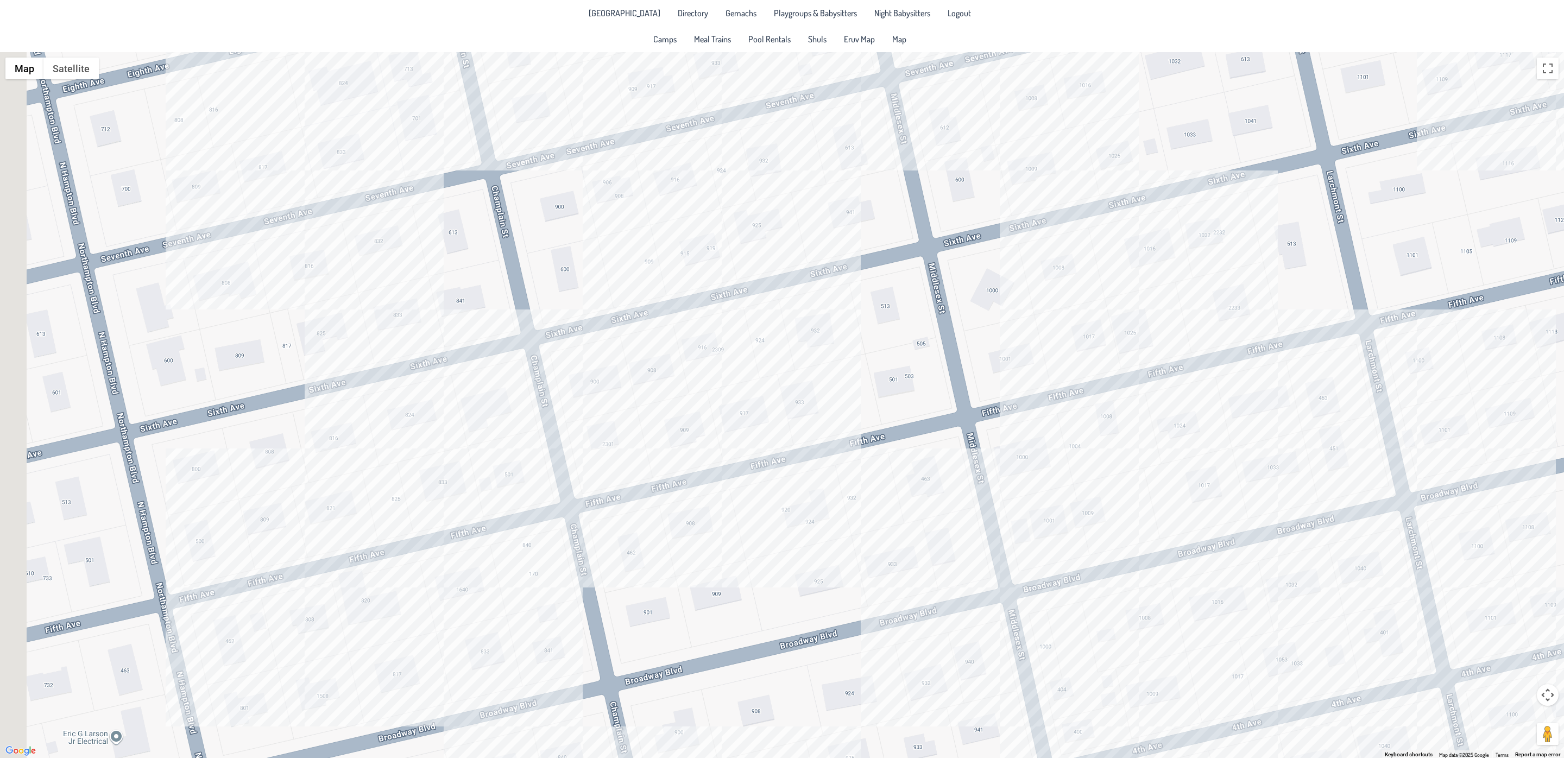
drag, startPoint x: 154, startPoint y: 436, endPoint x: 642, endPoint y: 516, distance: 494.5
click at [642, 517] on div "[PERSON_NAME] & [PERSON_NAME] [STREET_ADDRESS]" at bounding box center [782, 405] width 1564 height 706
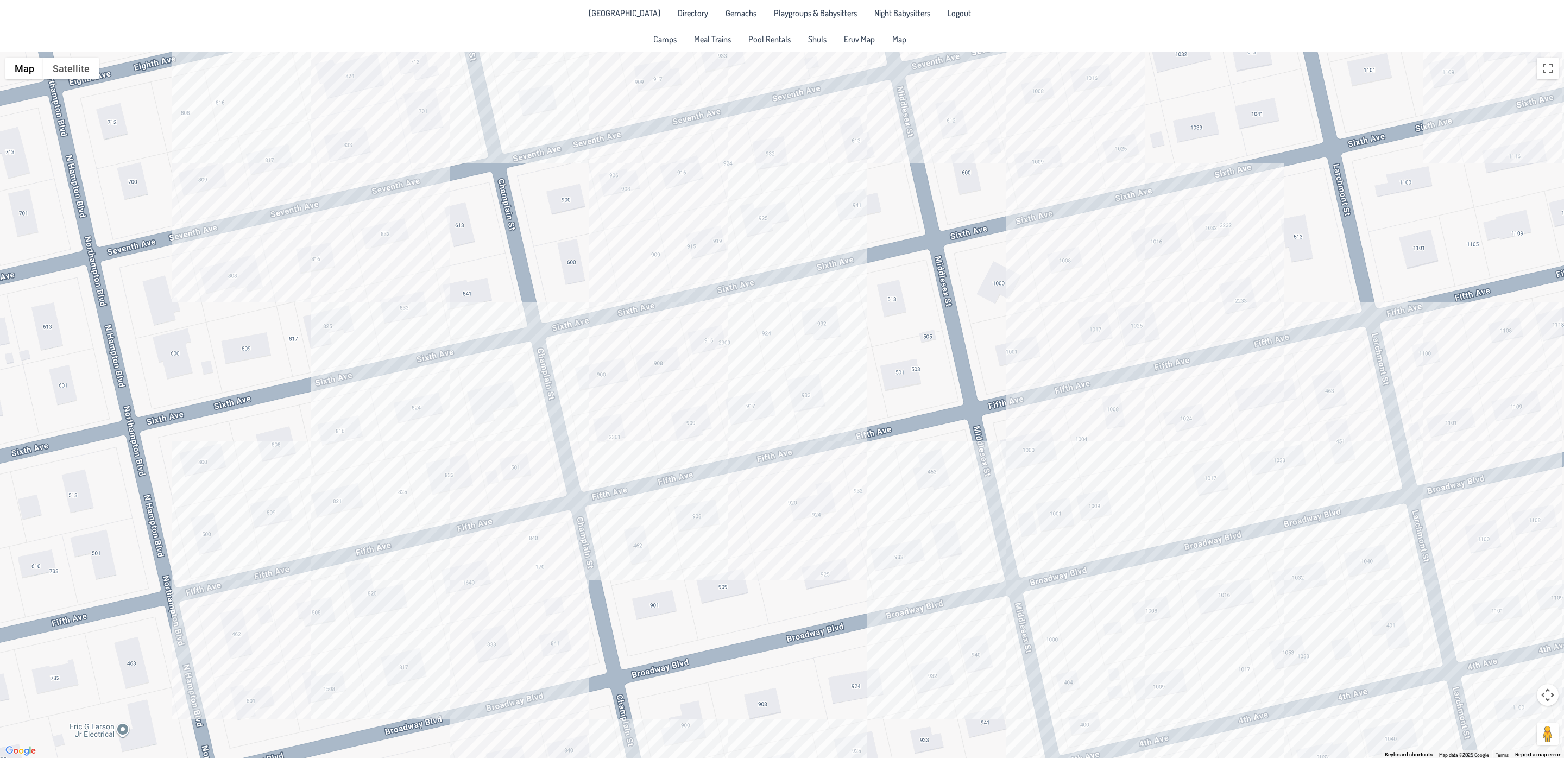
click at [268, 606] on div "[PERSON_NAME] & [PERSON_NAME] [STREET_ADDRESS]" at bounding box center [782, 405] width 1564 height 706
click at [311, 616] on div "[PERSON_NAME] & [PERSON_NAME] [STREET_ADDRESS]" at bounding box center [782, 405] width 1564 height 706
click at [315, 610] on div "[PERSON_NAME] & [PERSON_NAME] [STREET_ADDRESS]" at bounding box center [782, 405] width 1564 height 706
click at [548, 544] on div "Avromi & [PERSON_NAME] [STREET_ADDRESS]" at bounding box center [782, 405] width 1564 height 706
click at [484, 651] on div "[PERSON_NAME] & [PERSON_NAME] [STREET_ADDRESS]" at bounding box center [782, 405] width 1564 height 706
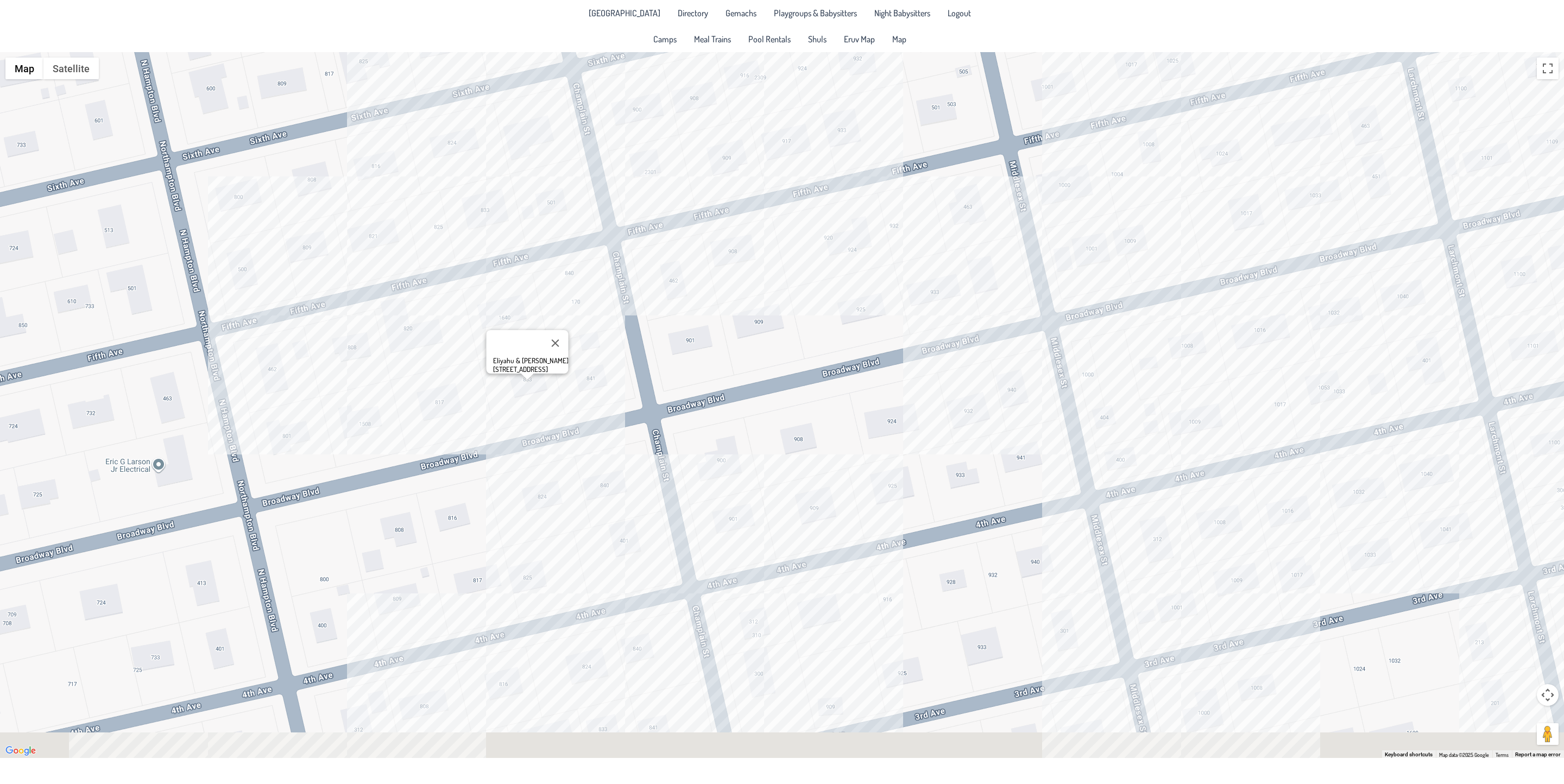
drag, startPoint x: 342, startPoint y: 598, endPoint x: 437, endPoint y: 262, distance: 349.2
click at [419, 275] on div "Eliyahu & [PERSON_NAME] [STREET_ADDRESS]" at bounding box center [782, 405] width 1564 height 706
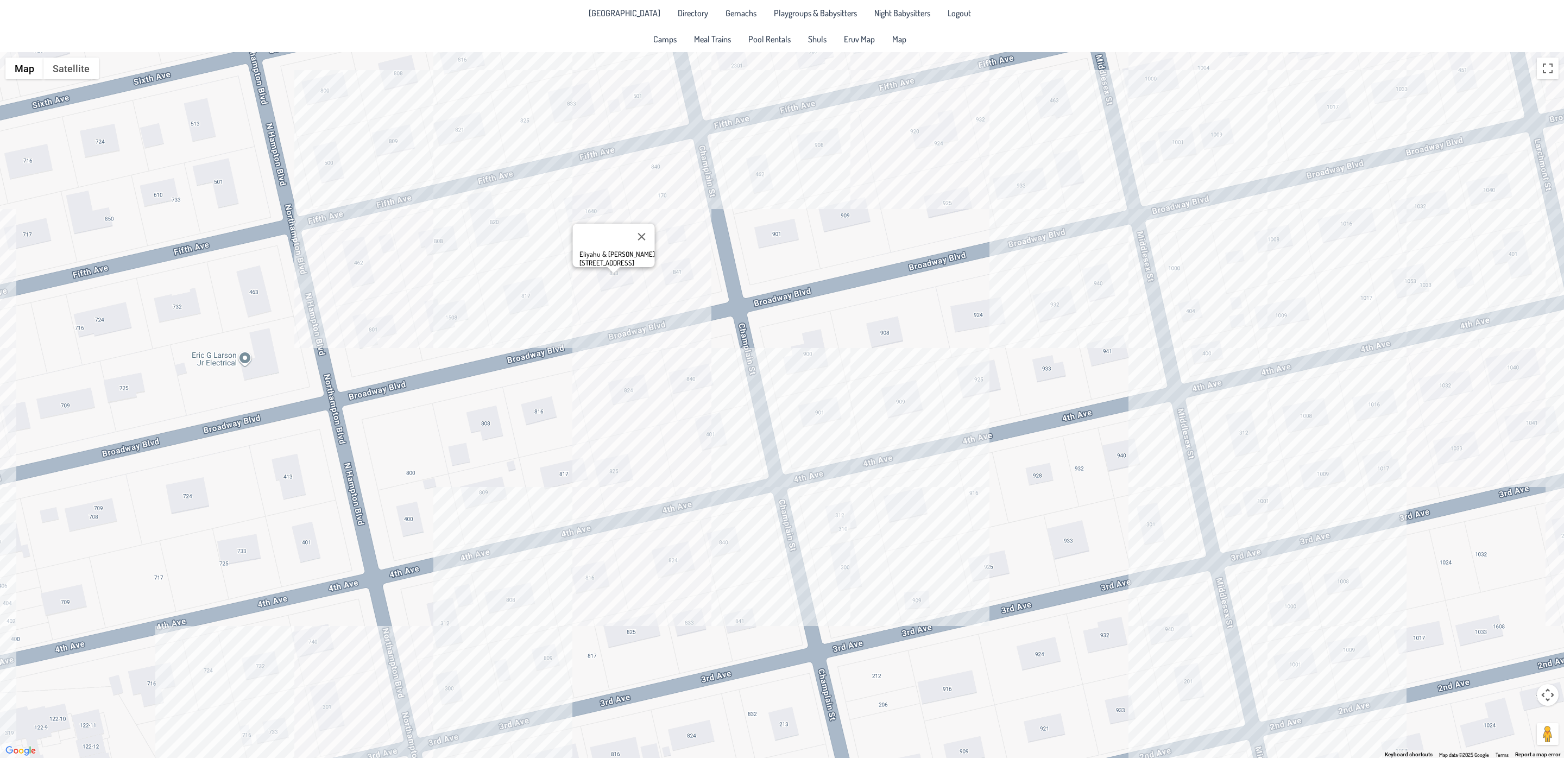
click at [320, 707] on div "Eliyahu & [PERSON_NAME] [STREET_ADDRESS]" at bounding box center [782, 405] width 1564 height 706
click at [594, 575] on div "Yossi & [PERSON_NAME] [STREET_ADDRESS]" at bounding box center [782, 405] width 1564 height 706
click at [854, 513] on div "[PERSON_NAME] & [PERSON_NAME] [STREET_ADDRESS]" at bounding box center [782, 405] width 1564 height 706
click at [919, 518] on div "[PERSON_NAME] & [PERSON_NAME] [STREET_ADDRESS]" at bounding box center [782, 405] width 1564 height 706
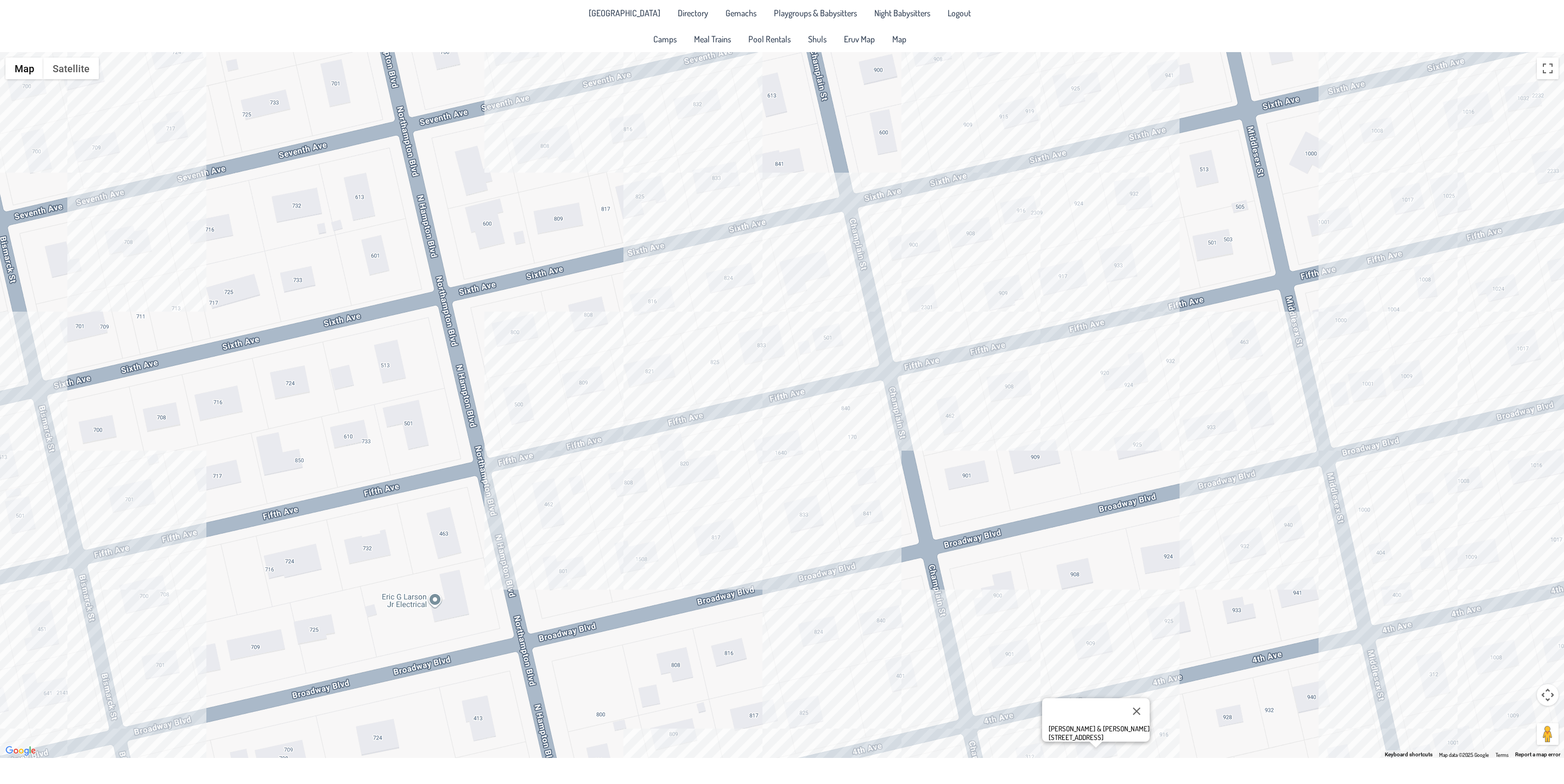
drag, startPoint x: 507, startPoint y: 409, endPoint x: 697, endPoint y: 651, distance: 307.7
click at [697, 651] on div "[PERSON_NAME] & [PERSON_NAME] [STREET_ADDRESS]" at bounding box center [782, 405] width 1564 height 706
click at [119, 236] on div "[PERSON_NAME] & [PERSON_NAME] [STREET_ADDRESS]" at bounding box center [782, 405] width 1564 height 706
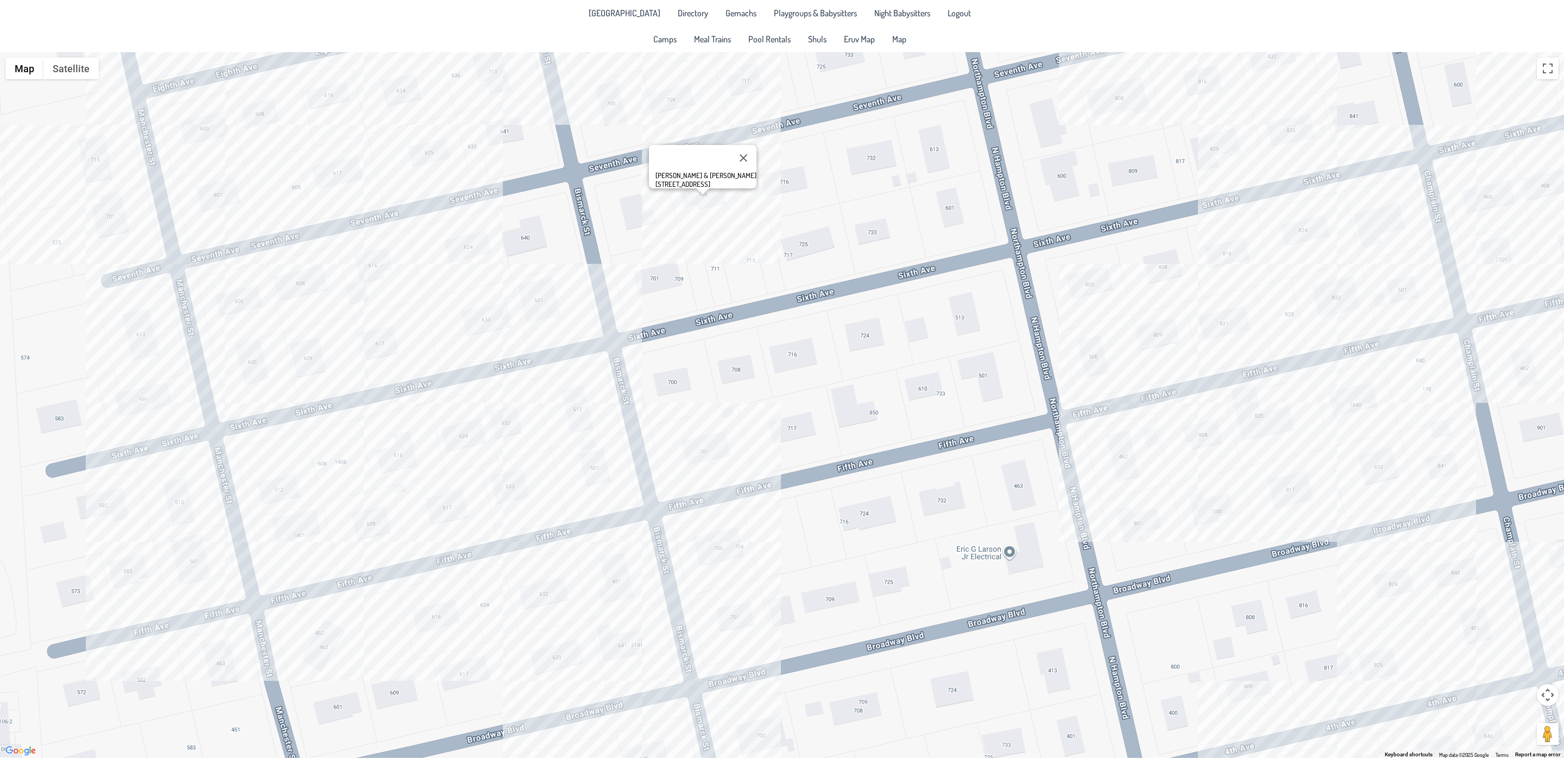
drag, startPoint x: 432, startPoint y: 448, endPoint x: 1006, endPoint y: 401, distance: 575.9
click at [1006, 401] on div "[PERSON_NAME] & [PERSON_NAME] [STREET_ADDRESS]" at bounding box center [782, 405] width 1564 height 706
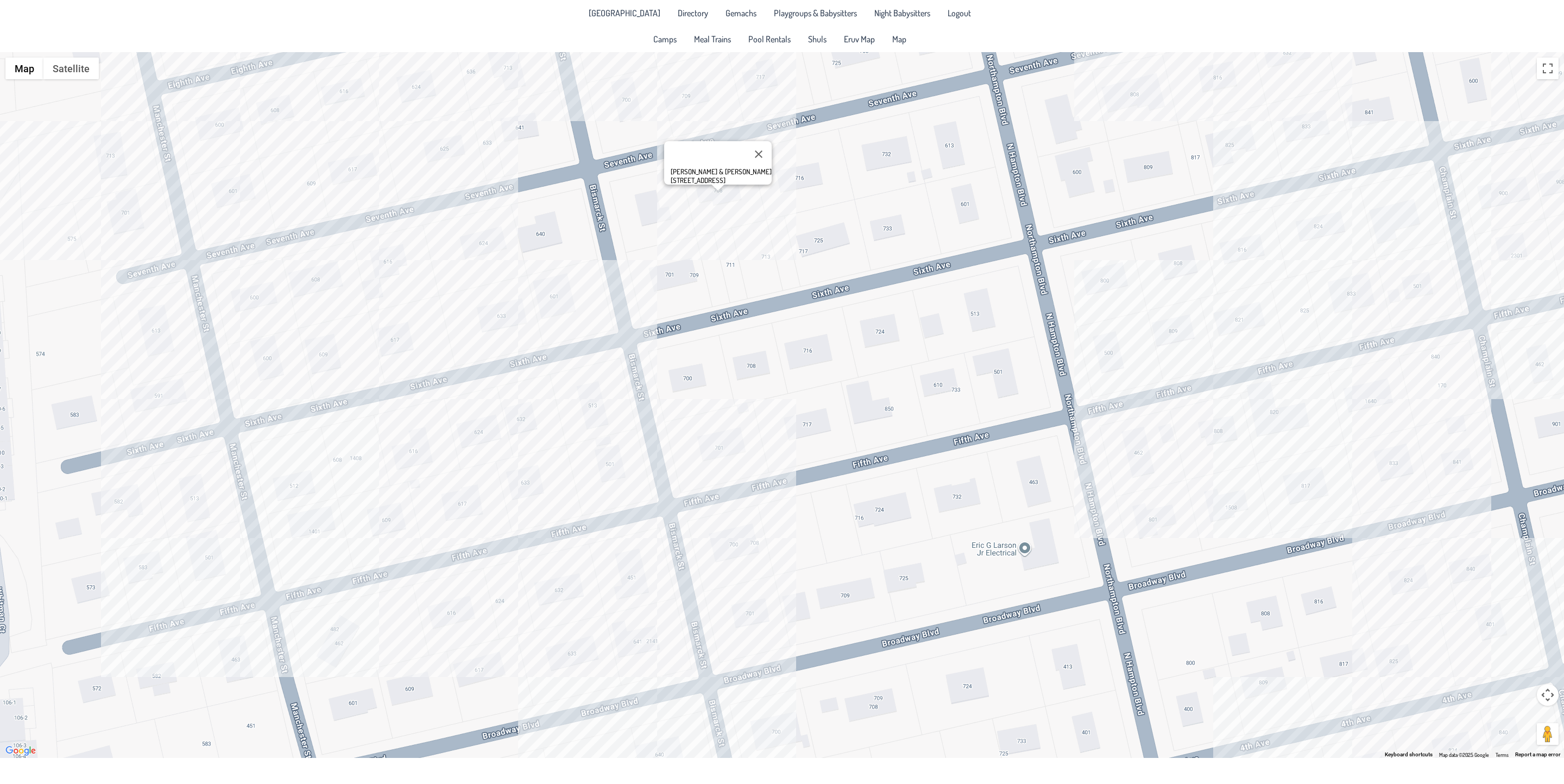
click at [248, 296] on div "[PERSON_NAME] & [PERSON_NAME] [STREET_ADDRESS]" at bounding box center [782, 405] width 1564 height 706
click at [310, 356] on div "[PERSON_NAME] & [PERSON_NAME] [STREET_ADDRESS]" at bounding box center [782, 405] width 1564 height 706
click at [501, 308] on div "[PERSON_NAME] & [PERSON_NAME] [STREET_ADDRESS]" at bounding box center [782, 405] width 1564 height 706
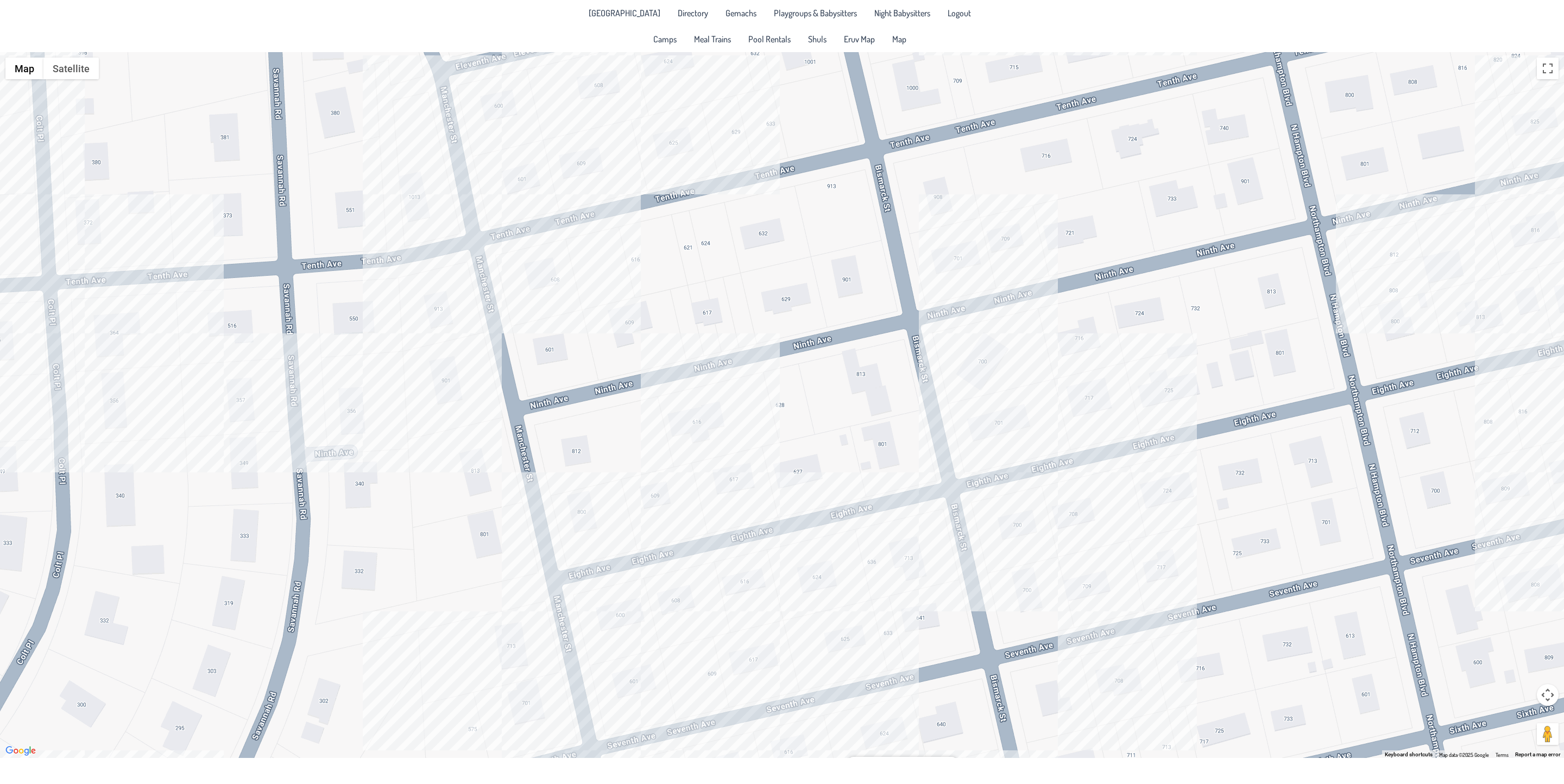
drag, startPoint x: 248, startPoint y: 297, endPoint x: 565, endPoint y: 430, distance: 343.8
click at [650, 743] on html "[GEOGRAPHIC_DATA] Directory Gemachs Playgroups & Babysitters Night Babysitters …" at bounding box center [782, 392] width 1564 height 784
